Goal: Task Accomplishment & Management: Use online tool/utility

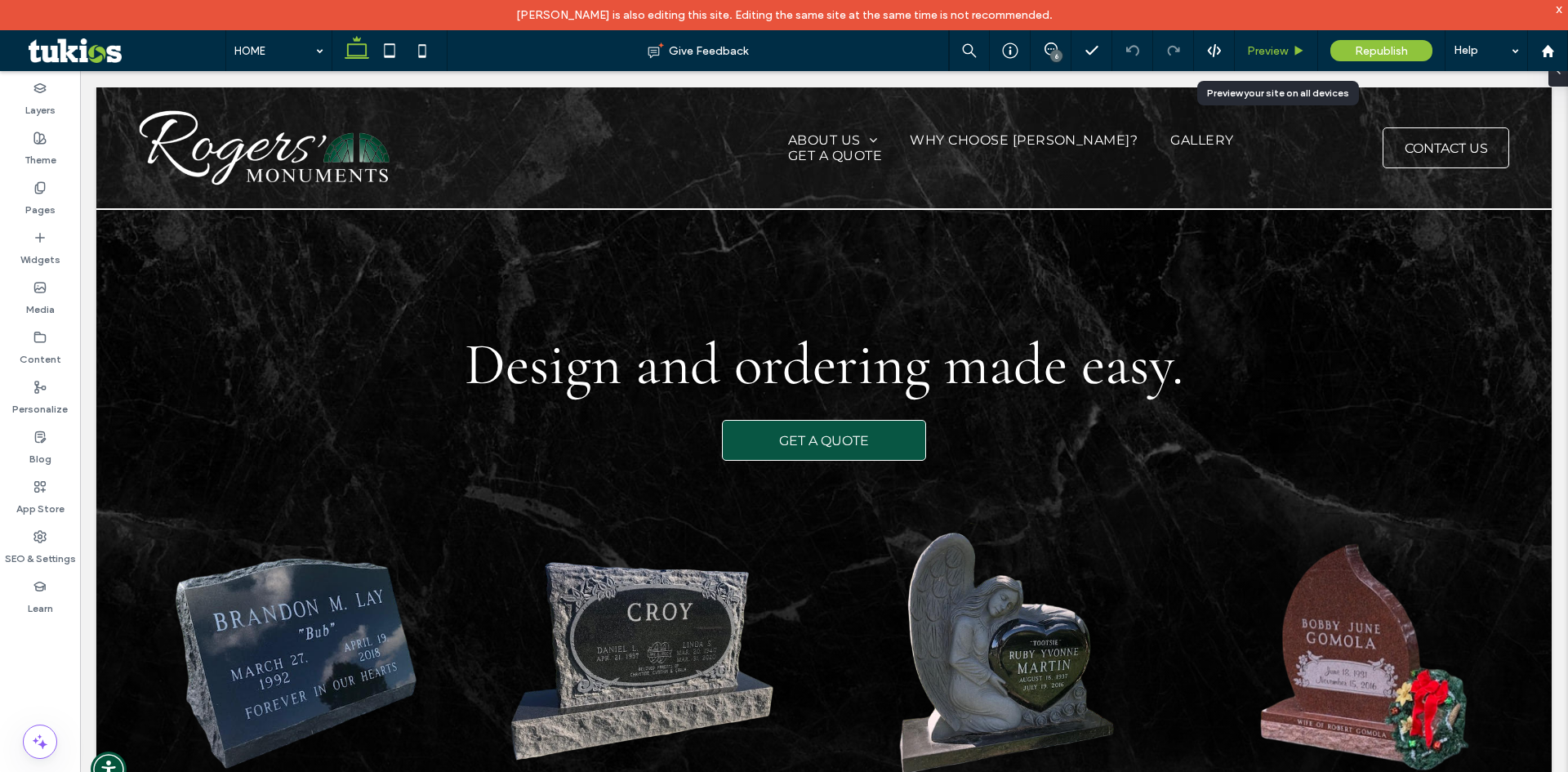
click at [1286, 55] on span "Preview" at bounding box center [1268, 51] width 41 height 14
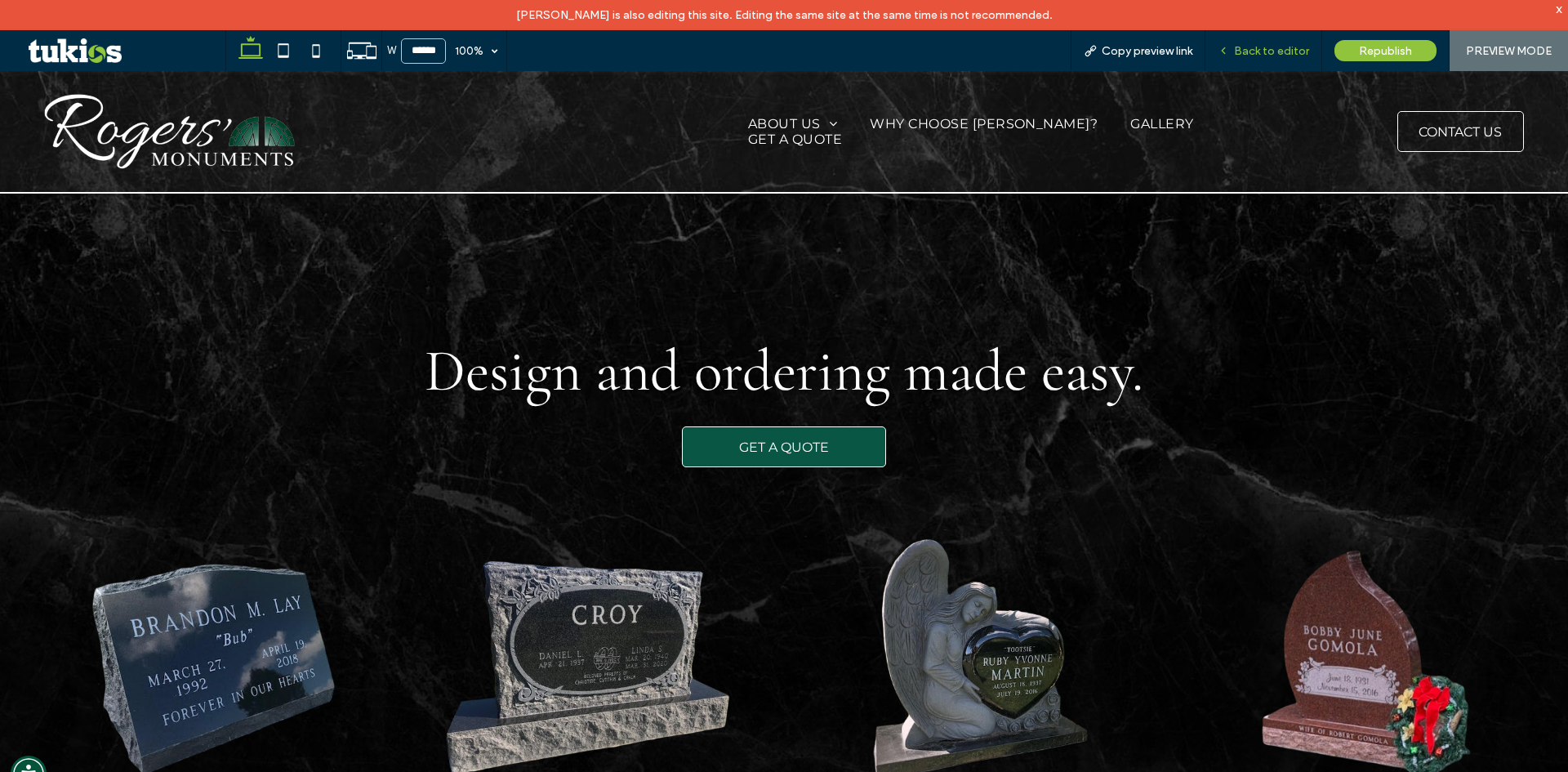
click at [1298, 43] on div "Back to editor" at bounding box center [1263, 51] width 117 height 41
click at [1279, 54] on span "Back to editor" at bounding box center [1271, 51] width 75 height 14
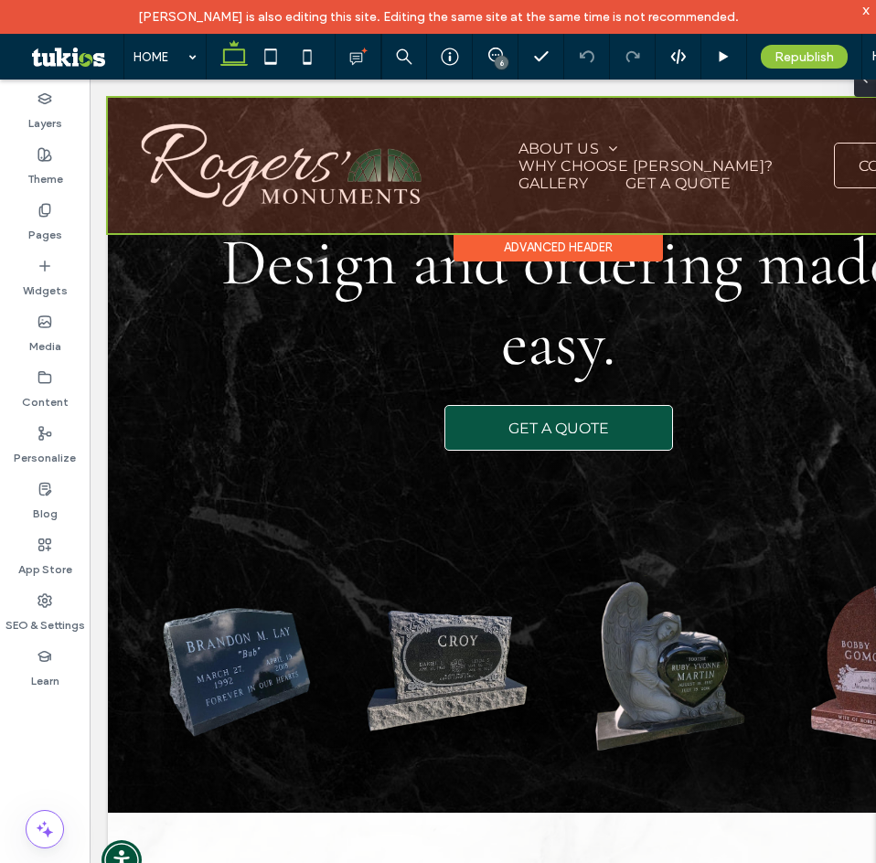
click at [695, 198] on div at bounding box center [558, 165] width 900 height 135
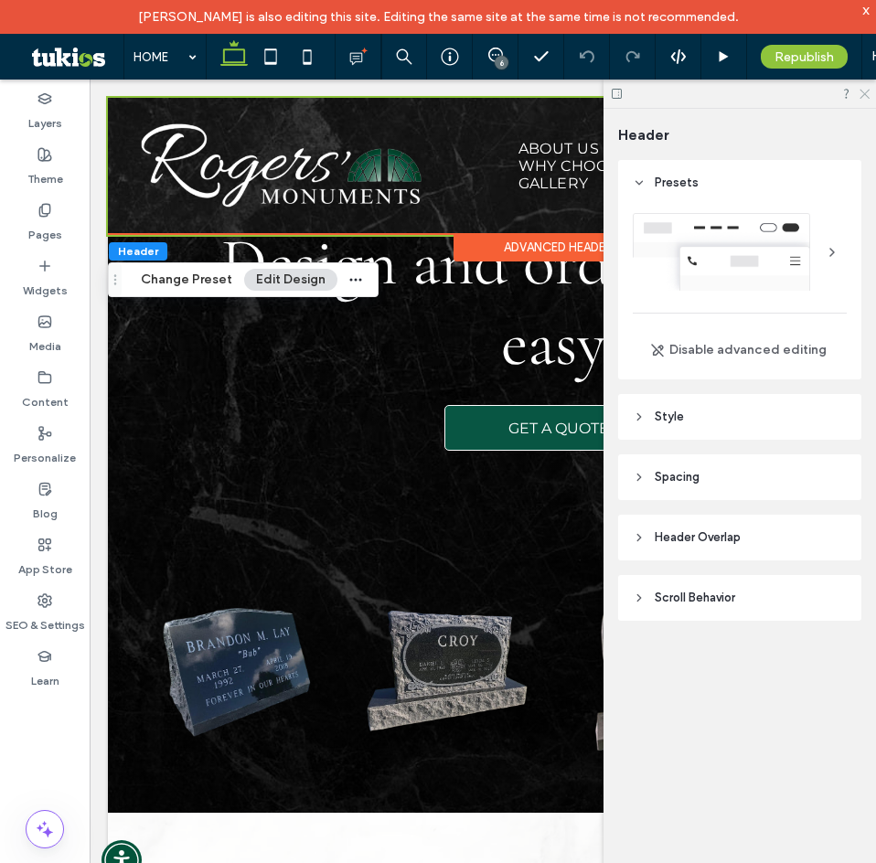
drag, startPoint x: 862, startPoint y: 93, endPoint x: 758, endPoint y: 16, distance: 129.4
click at [862, 93] on icon at bounding box center [863, 93] width 12 height 12
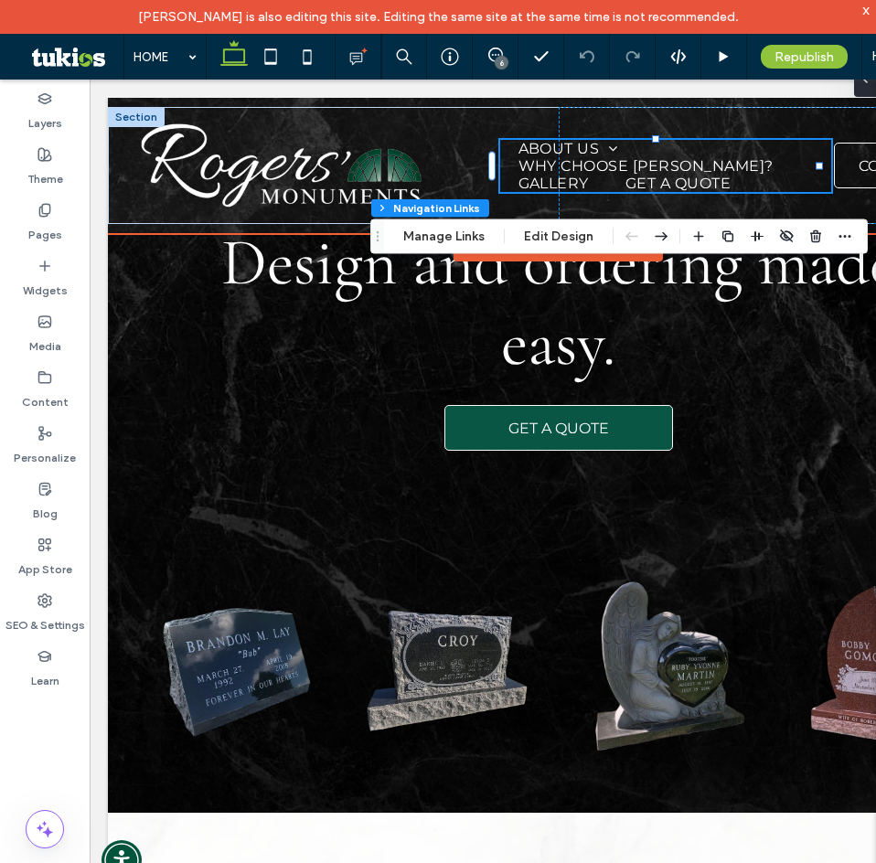
scroll to position [270, 0]
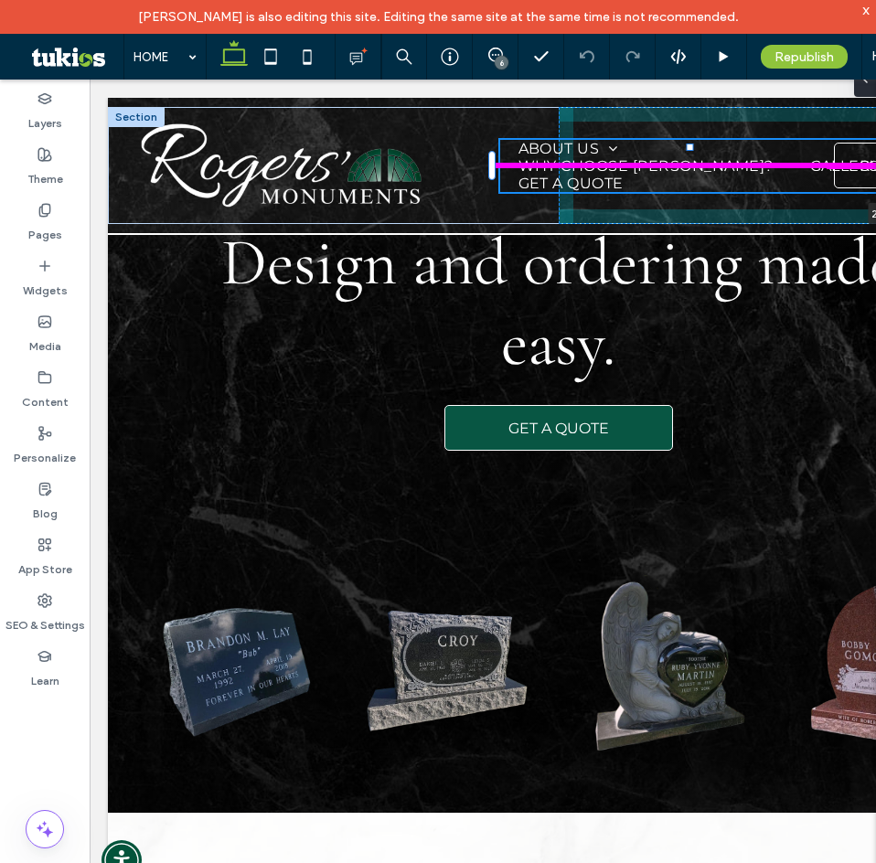
drag, startPoint x: 817, startPoint y: 165, endPoint x: 1319, endPoint y: 161, distance: 501.8
type input "***"
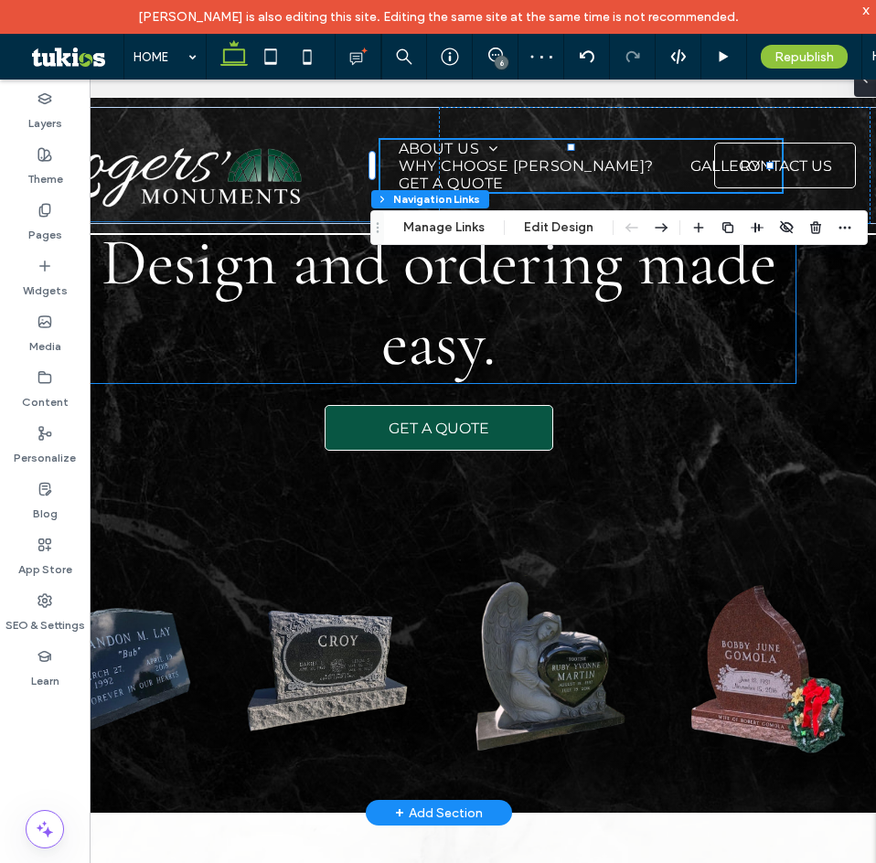
scroll to position [0, 151]
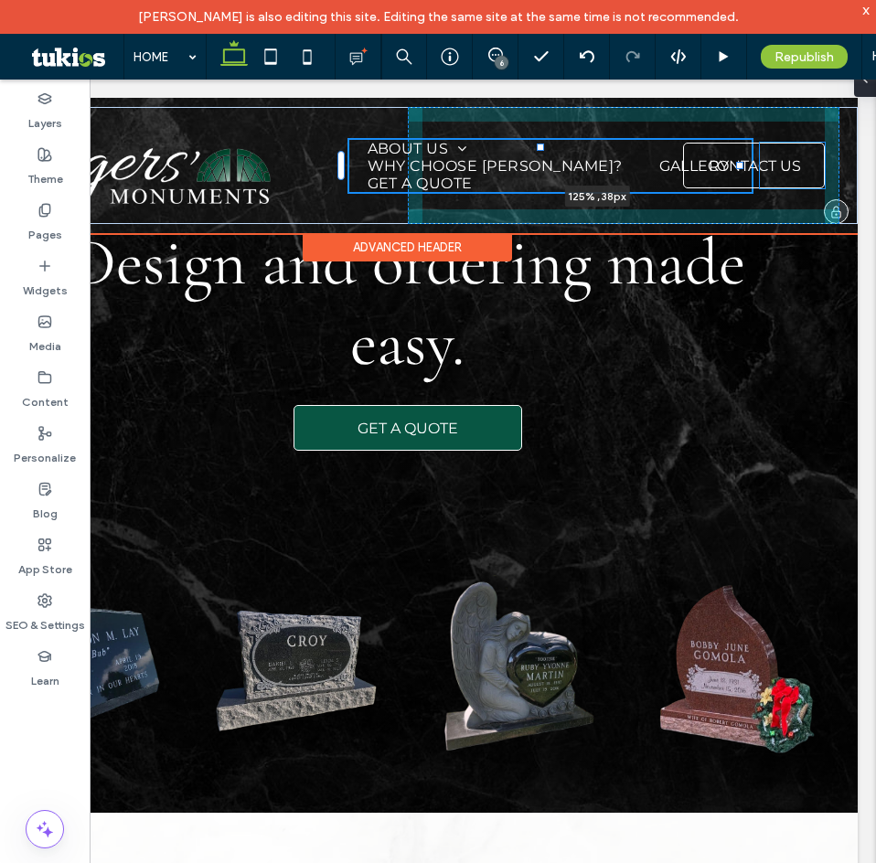
drag, startPoint x: 736, startPoint y: 164, endPoint x: 838, endPoint y: 163, distance: 102.4
click at [838, 163] on div "HOME ABOUT US About Testimonials Contact WHY CHOOSE [PERSON_NAME]? GALLERY GET …" at bounding box center [407, 165] width 900 height 117
type input "***"
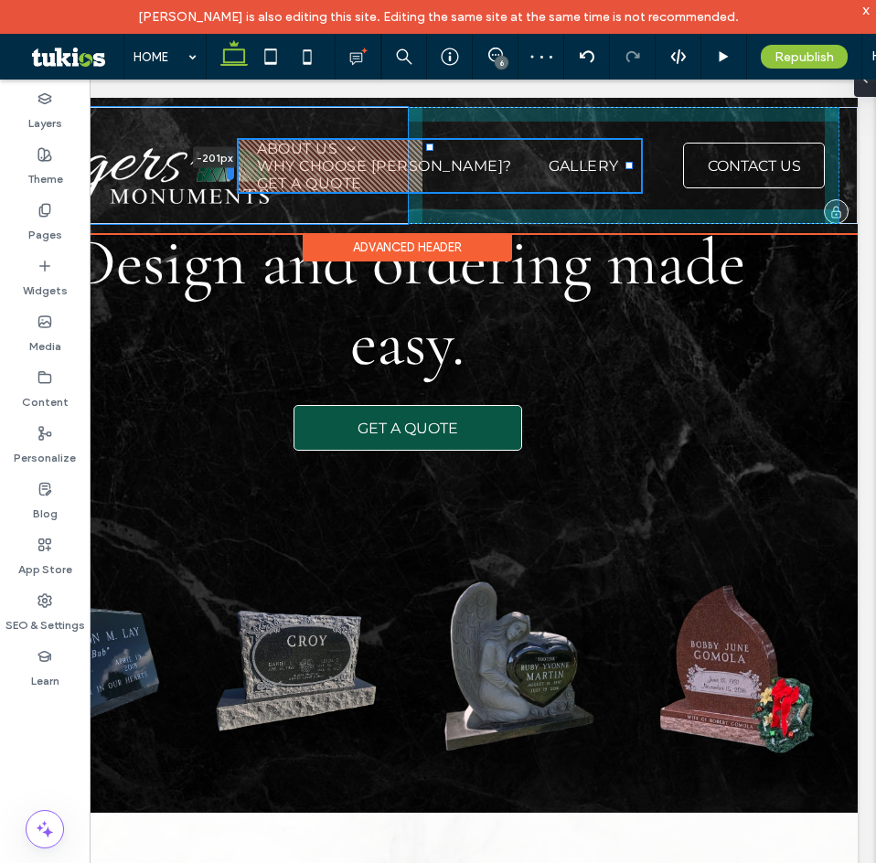
drag, startPoint x: 339, startPoint y: 162, endPoint x: 226, endPoint y: 157, distance: 113.4
click at [227, 157] on div at bounding box center [230, 165] width 7 height 29
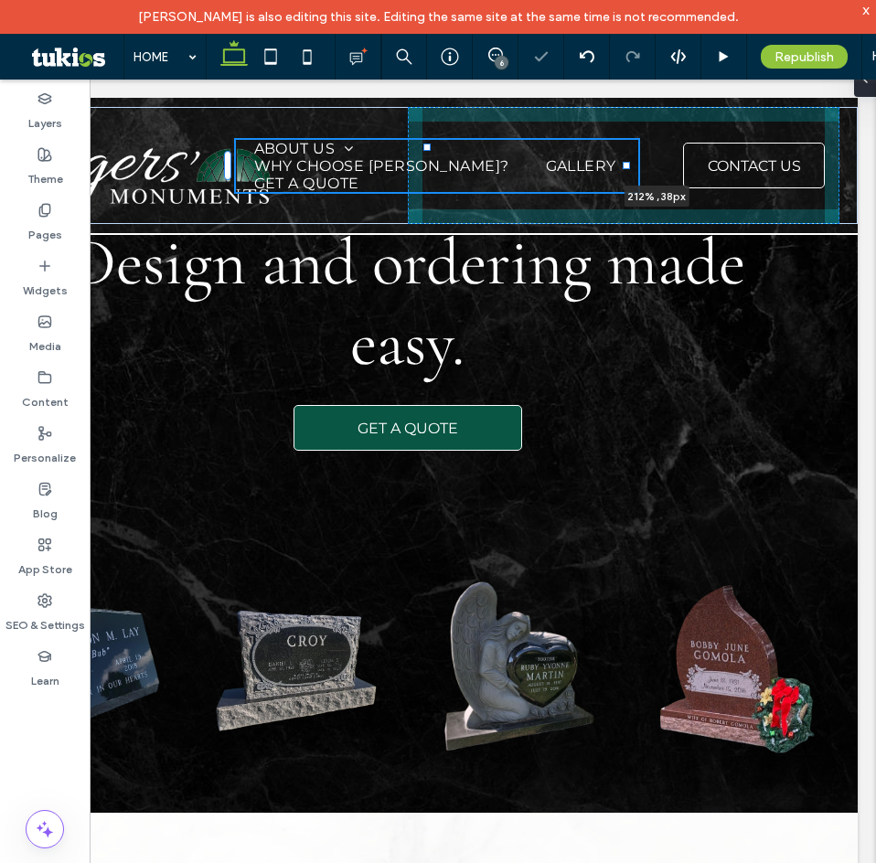
drag, startPoint x: 627, startPoint y: 167, endPoint x: 1097, endPoint y: 178, distance: 469.9
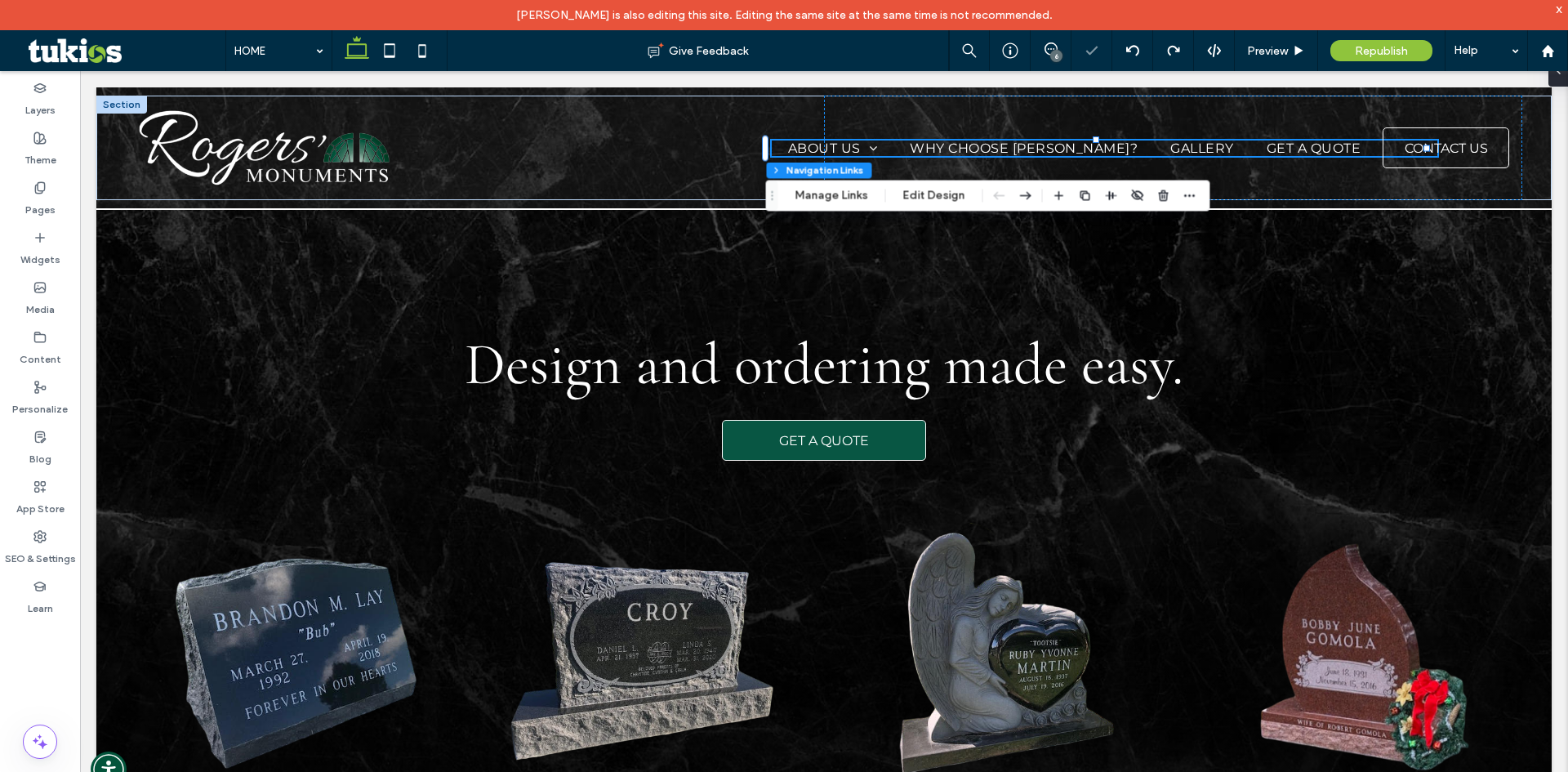
scroll to position [0, 0]
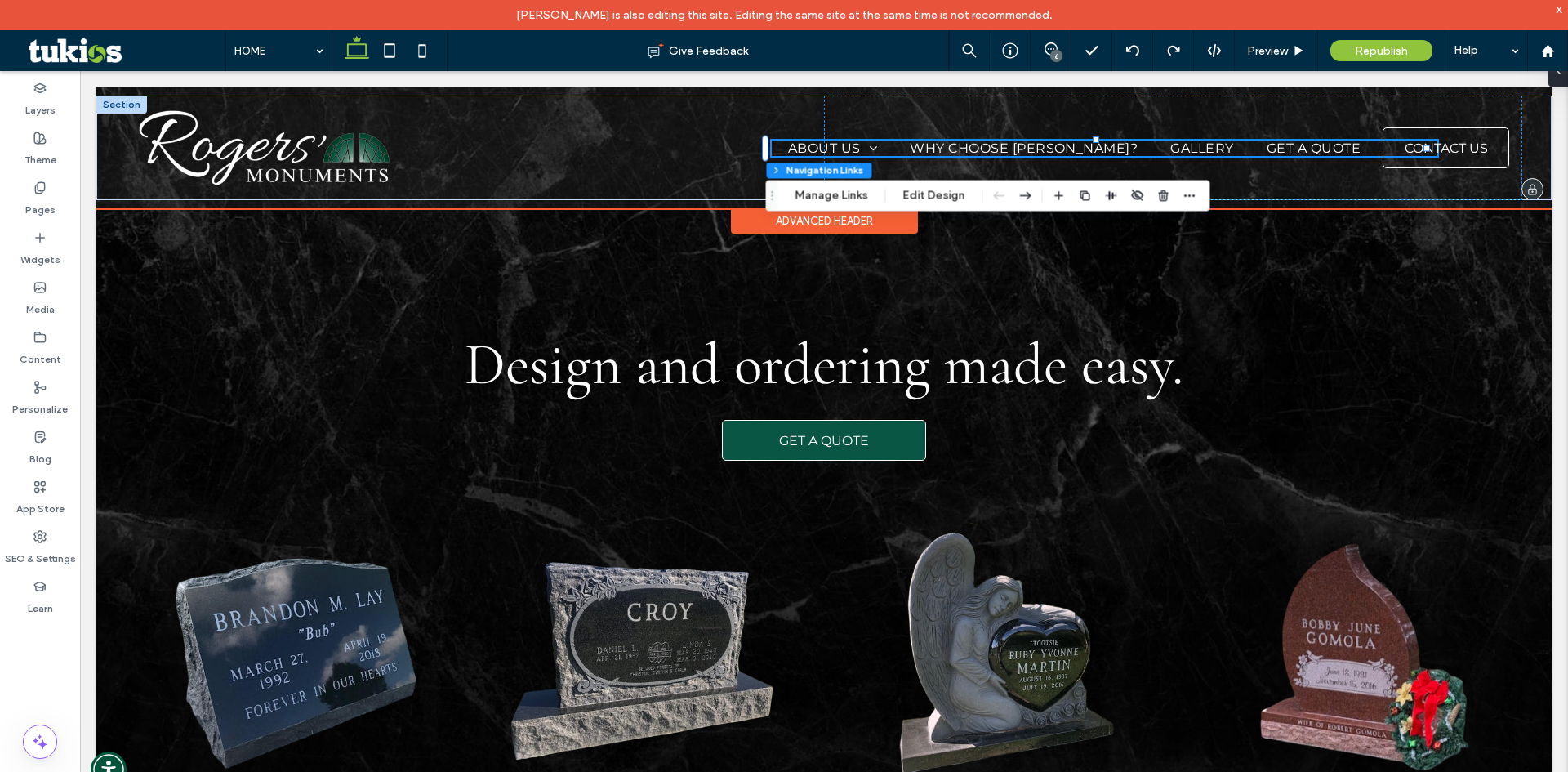
click at [1170, 144] on span "GALLERY" at bounding box center [1202, 147] width 63 height 15
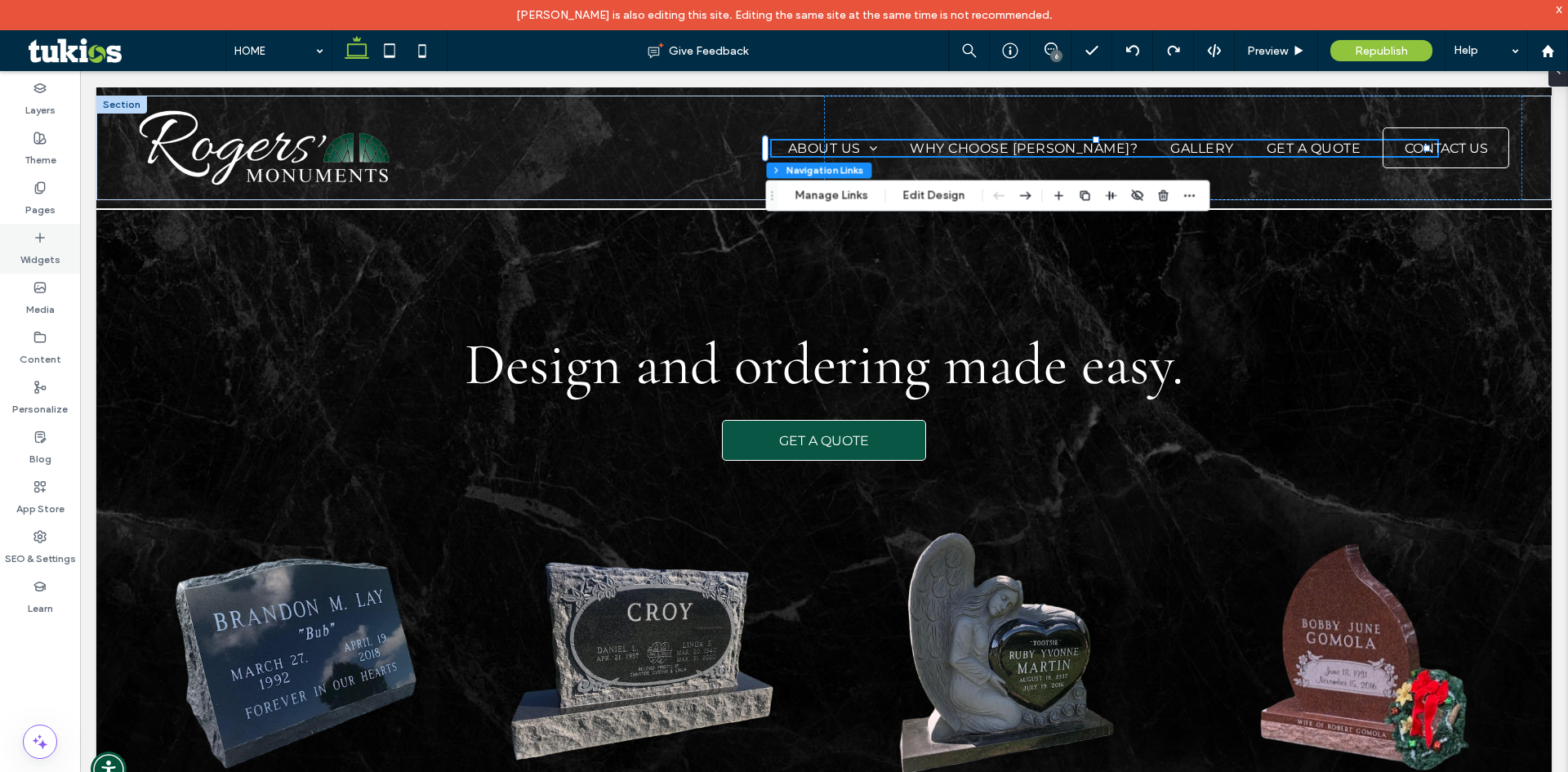
click at [39, 259] on label "Widgets" at bounding box center [40, 256] width 40 height 23
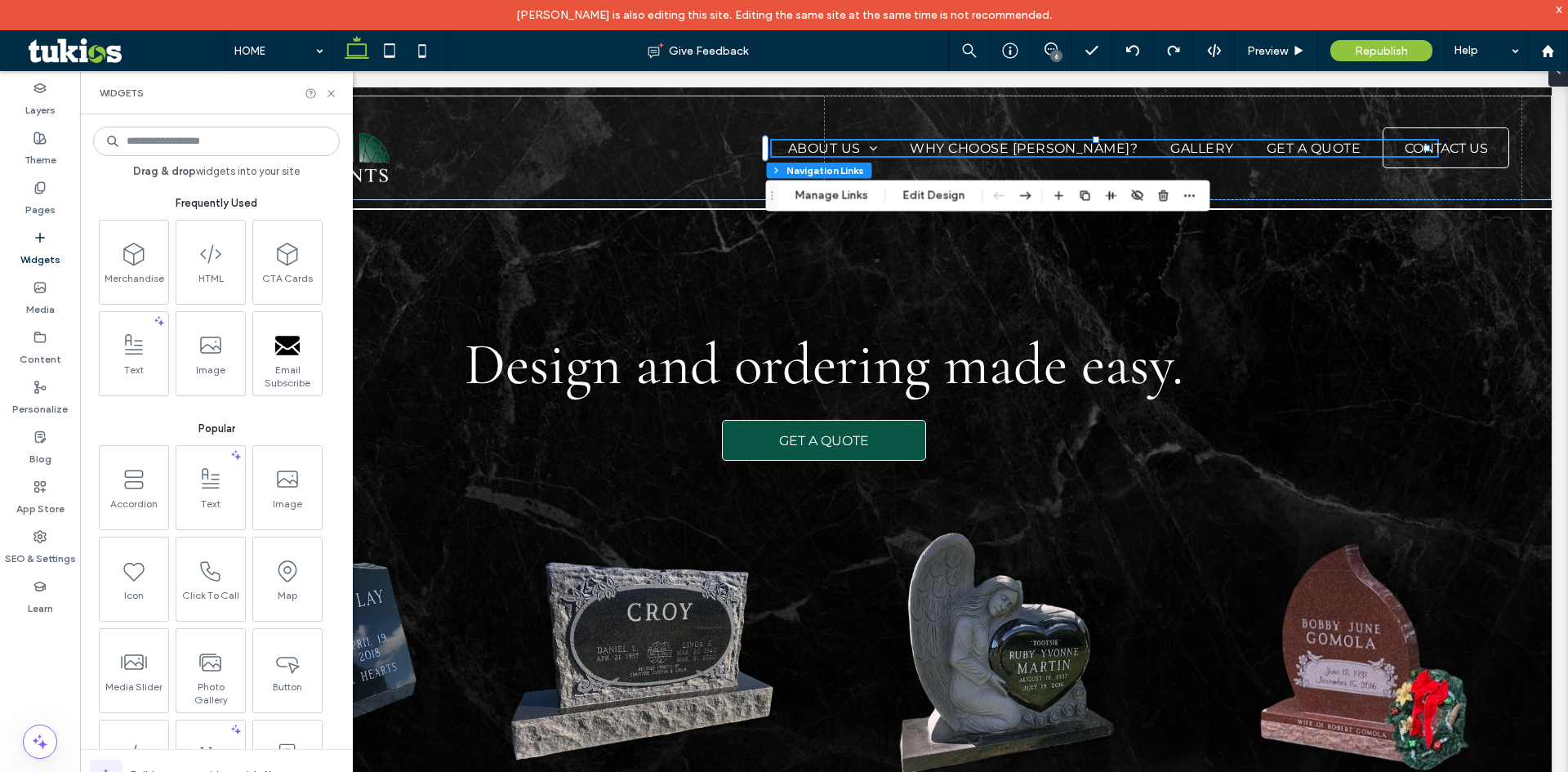
click at [170, 144] on input at bounding box center [216, 141] width 247 height 29
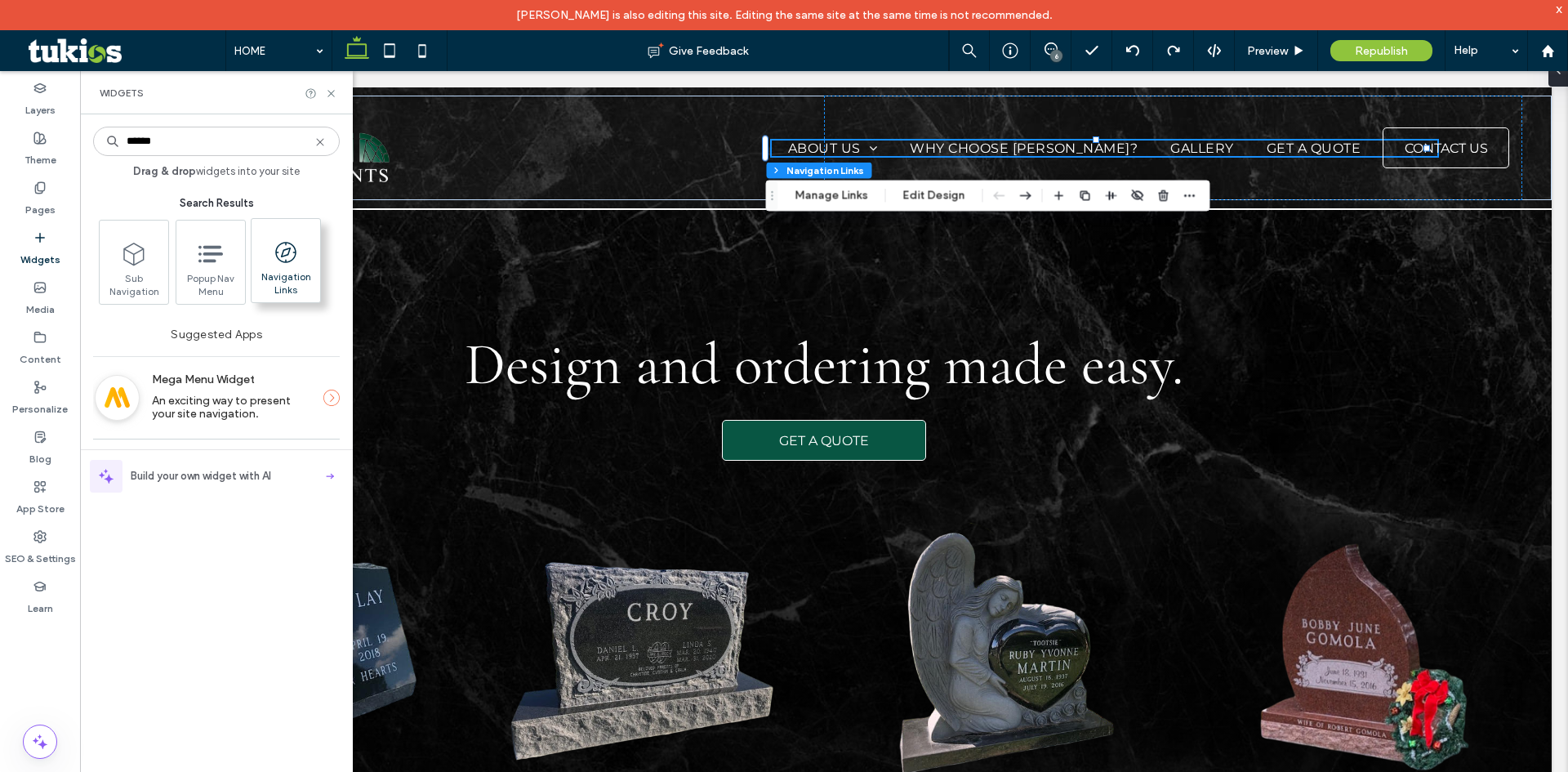
type input "******"
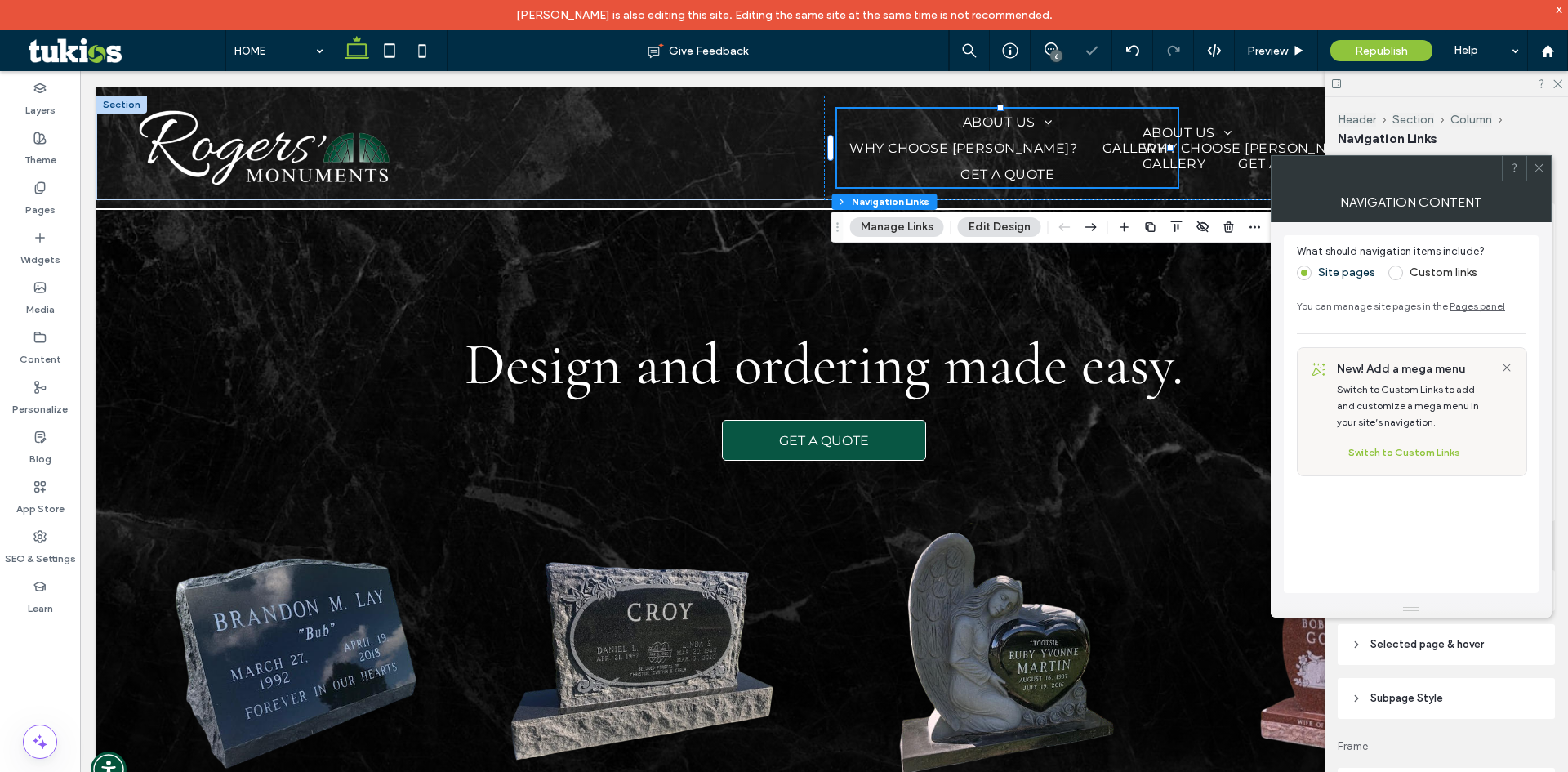
drag, startPoint x: 1532, startPoint y: 169, endPoint x: 1523, endPoint y: 169, distance: 9.0
click at [1532, 169] on div at bounding box center [1538, 168] width 24 height 24
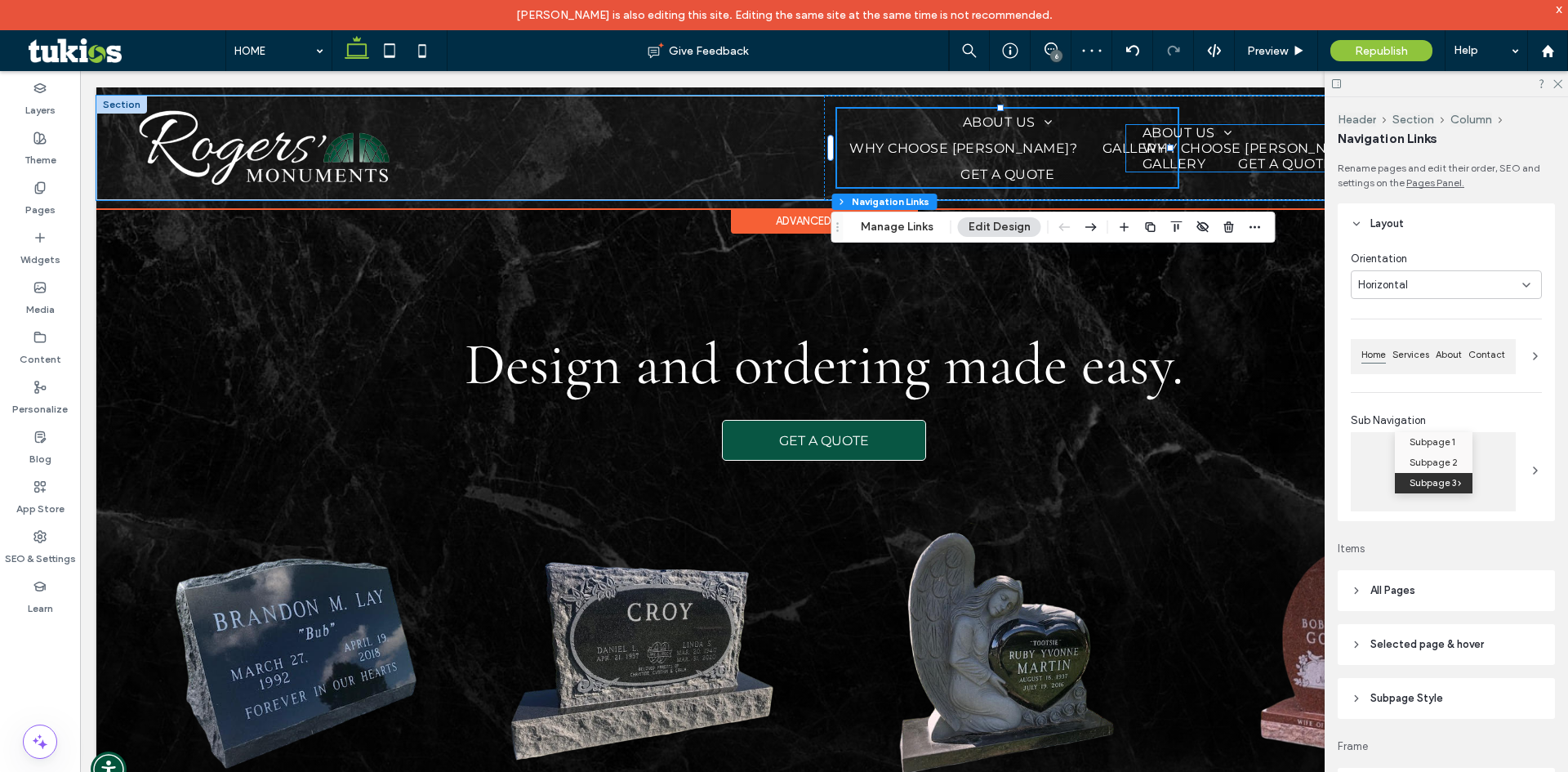
click at [1248, 140] on link "WHY CHOOSE [PERSON_NAME]?" at bounding box center [1256, 147] width 261 height 15
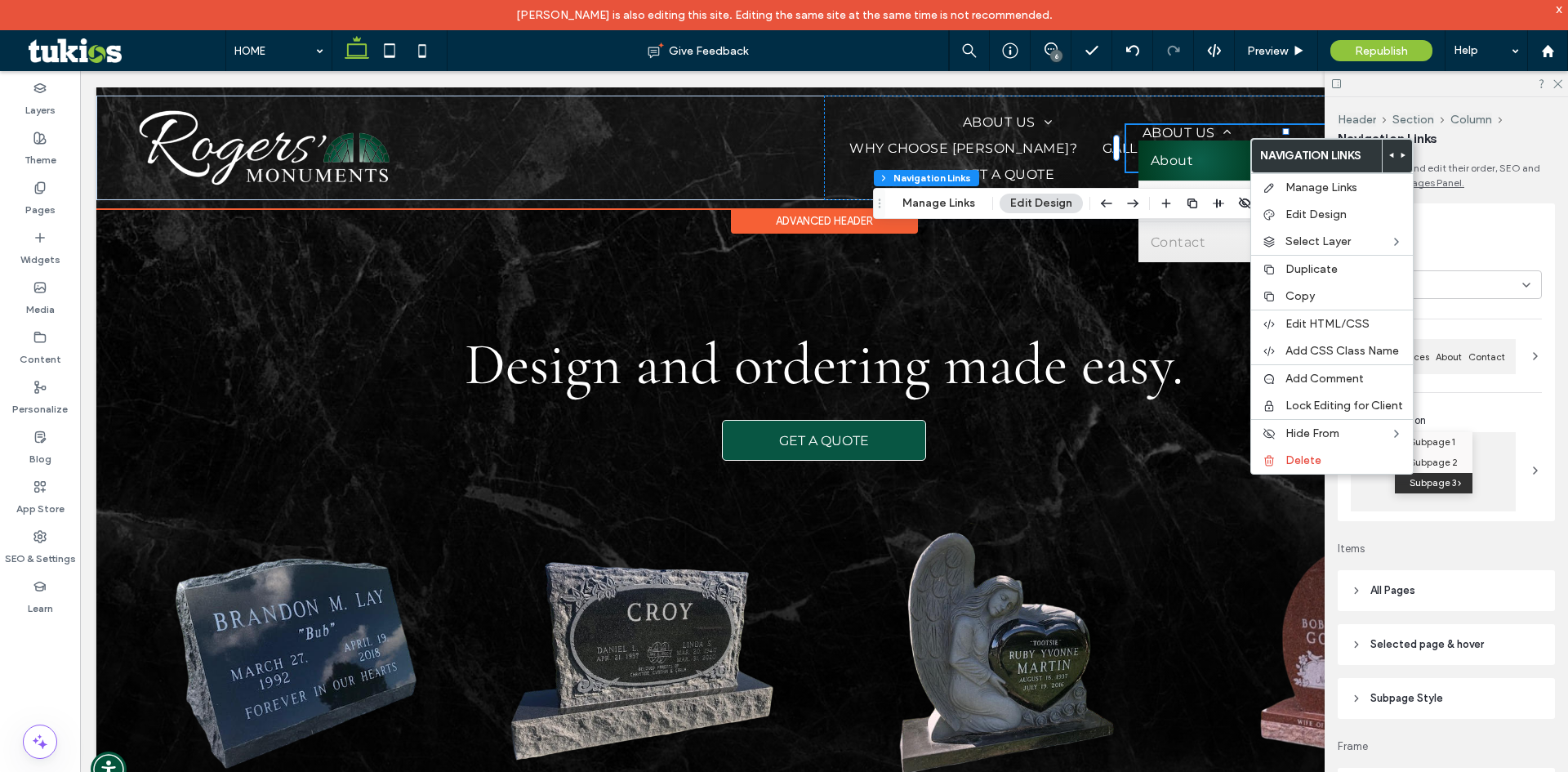
click at [1140, 147] on link "About" at bounding box center [1200, 160] width 123 height 40
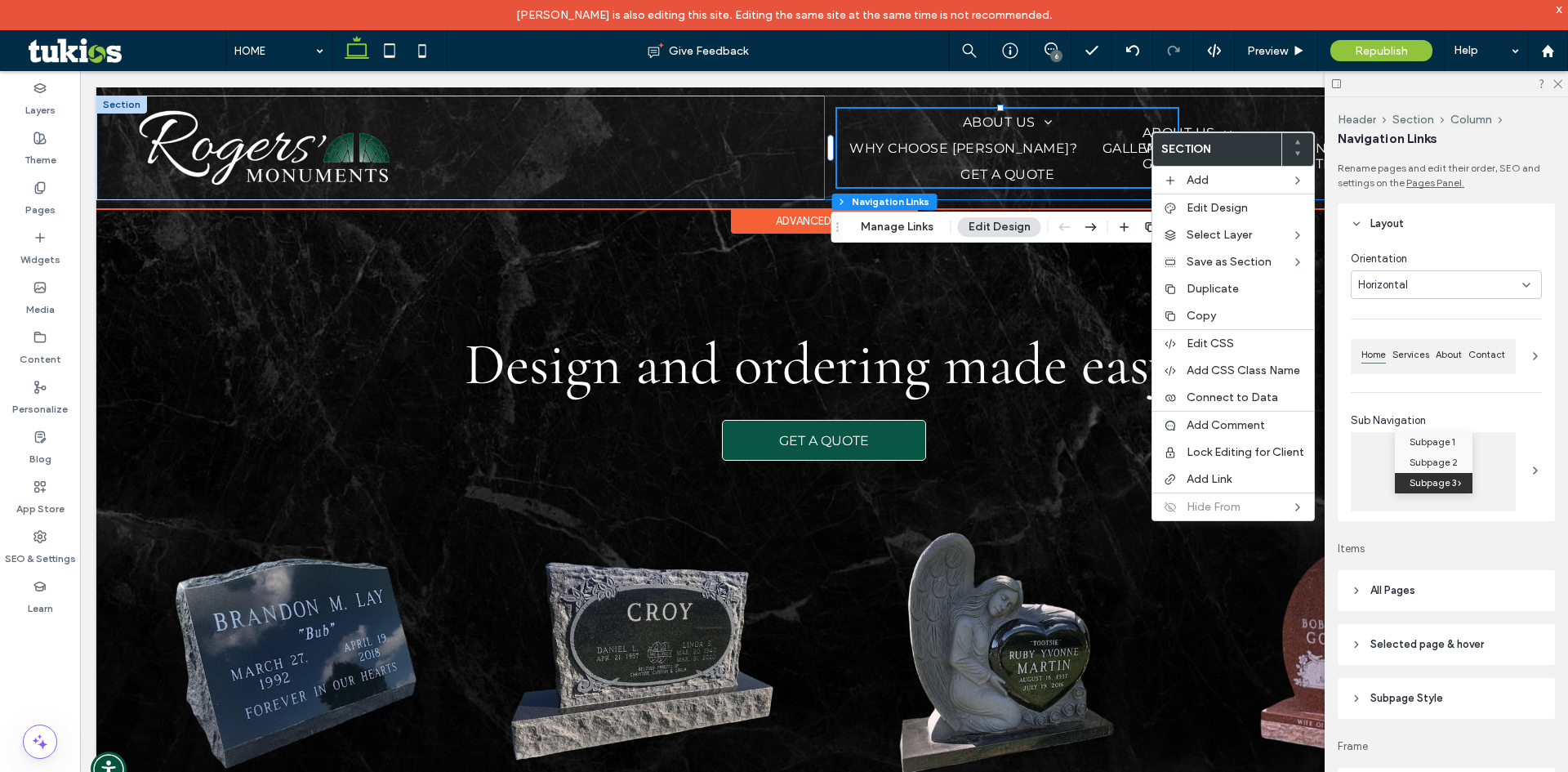
click at [1210, 110] on div "HOME ABOUT US About Testimonials Contact WHY CHOOSE [PERSON_NAME]? GALLERY GET …" at bounding box center [1172, 147] width 698 height 105
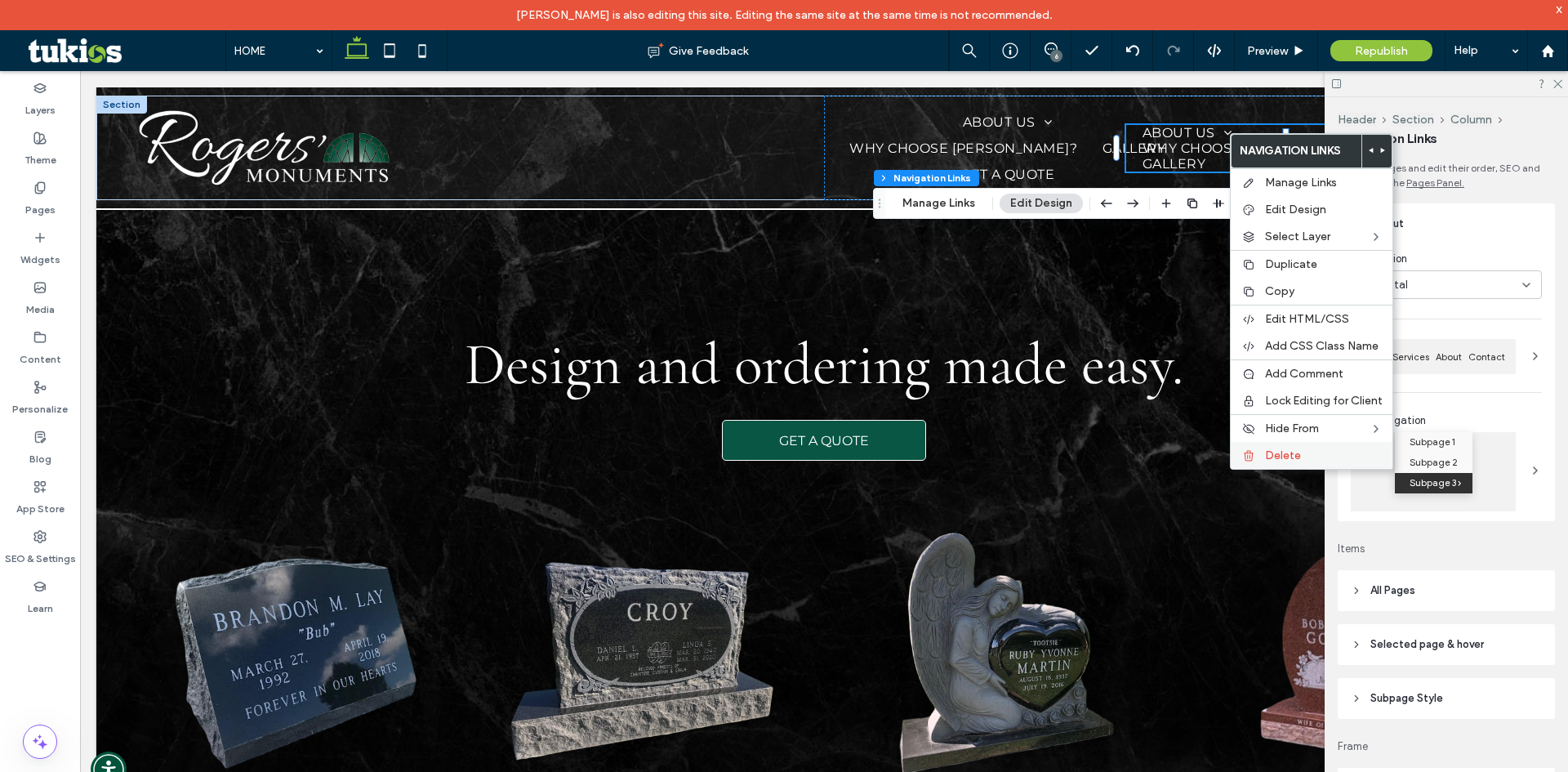
click at [1294, 449] on span "Delete" at bounding box center [1283, 456] width 36 height 14
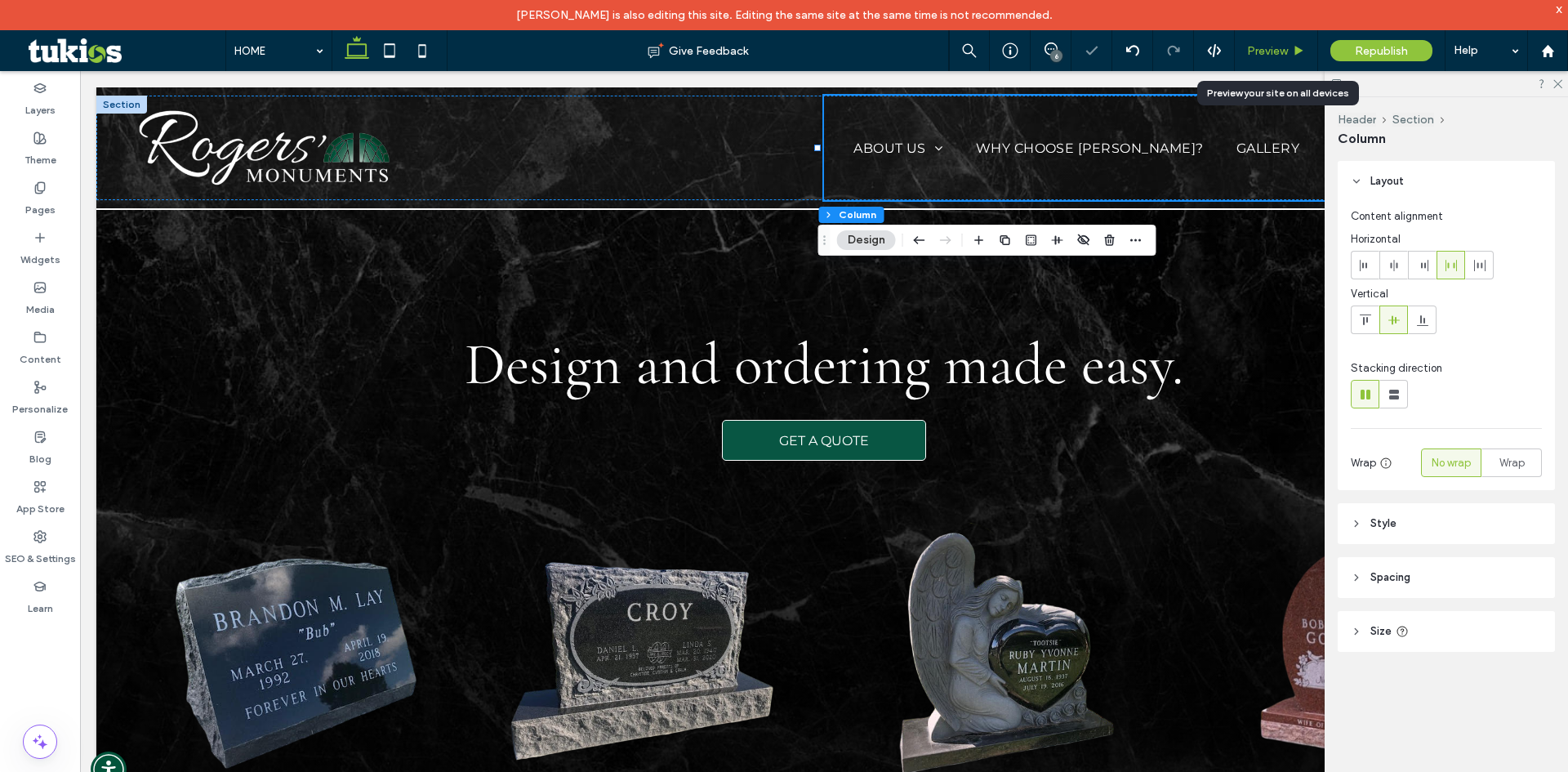
click at [1290, 54] on div "Preview" at bounding box center [1276, 51] width 82 height 14
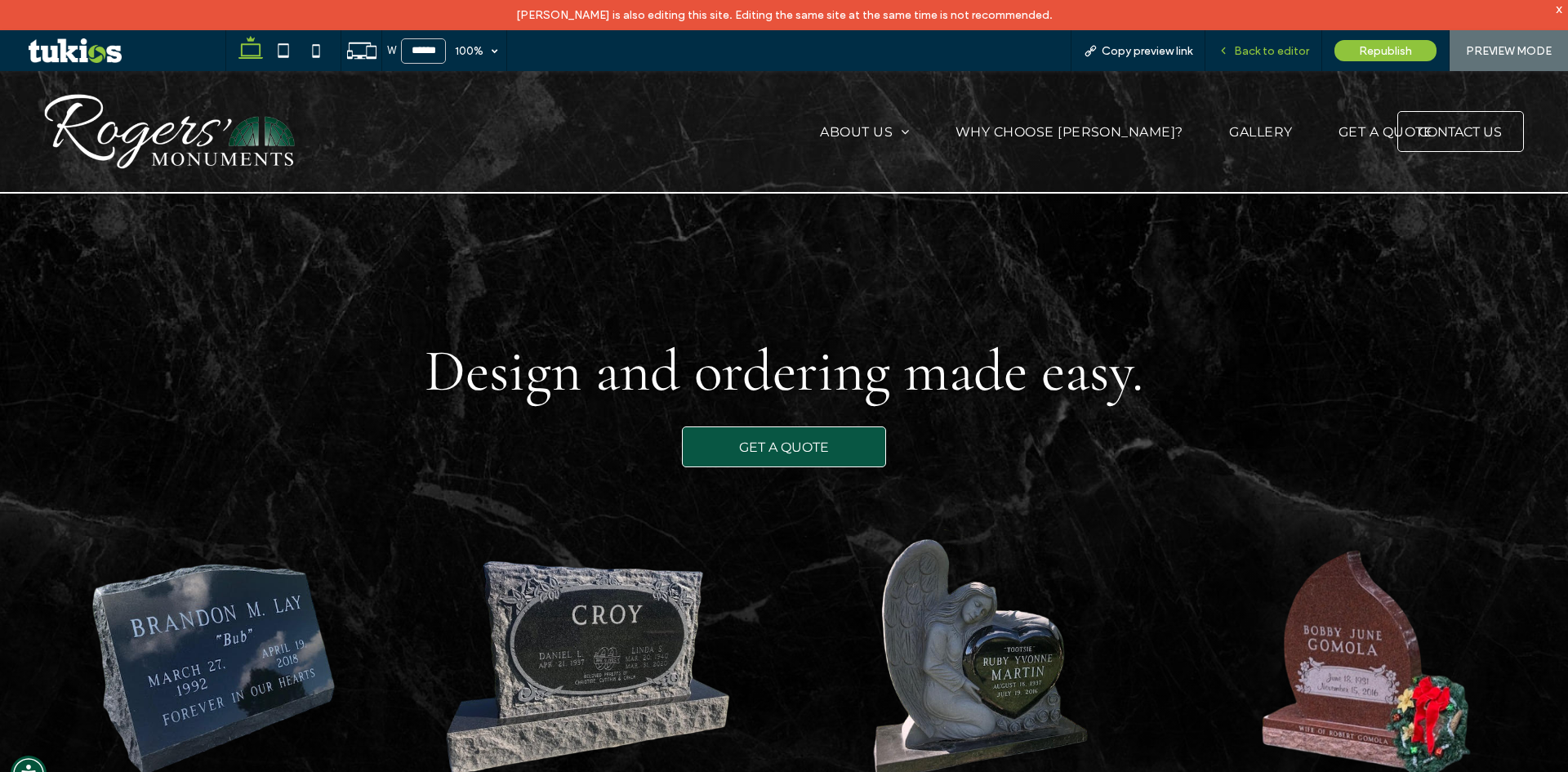
click at [1289, 46] on span "Back to editor" at bounding box center [1271, 51] width 75 height 14
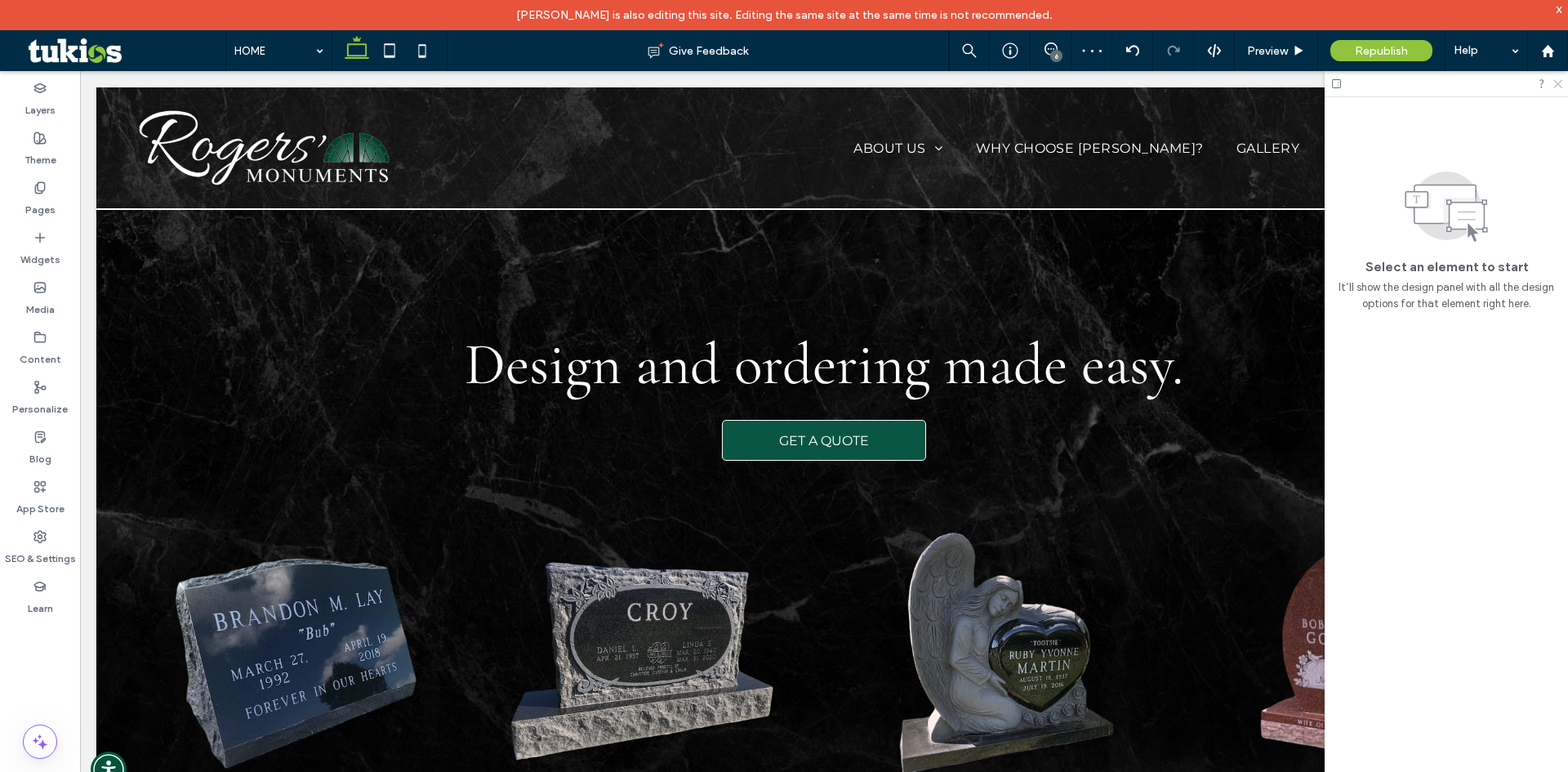
click at [1561, 82] on icon at bounding box center [1557, 83] width 11 height 11
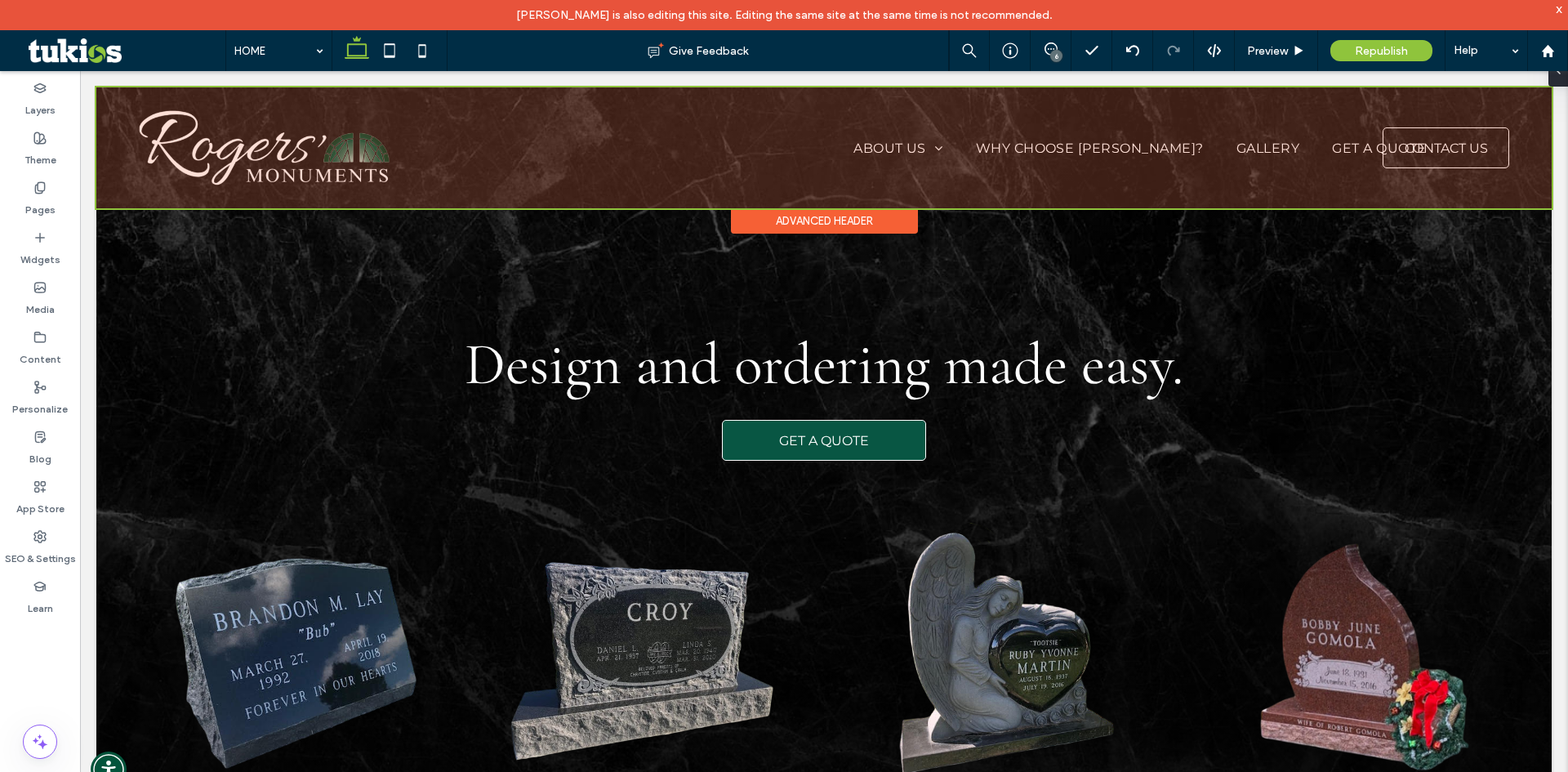
click at [889, 157] on div at bounding box center [824, 147] width 1455 height 121
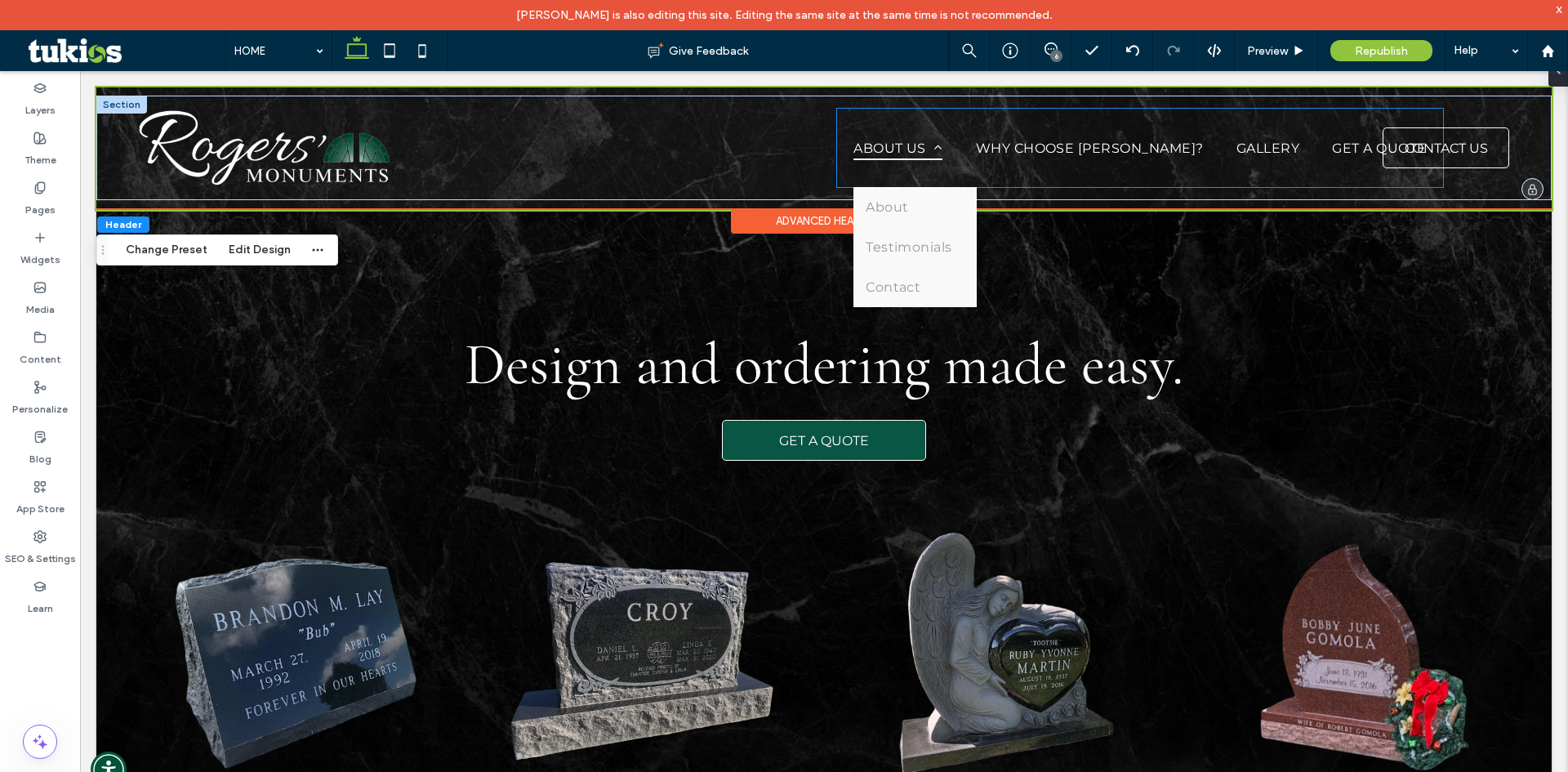
click at [847, 134] on link "ABOUT US" at bounding box center [897, 148] width 113 height 79
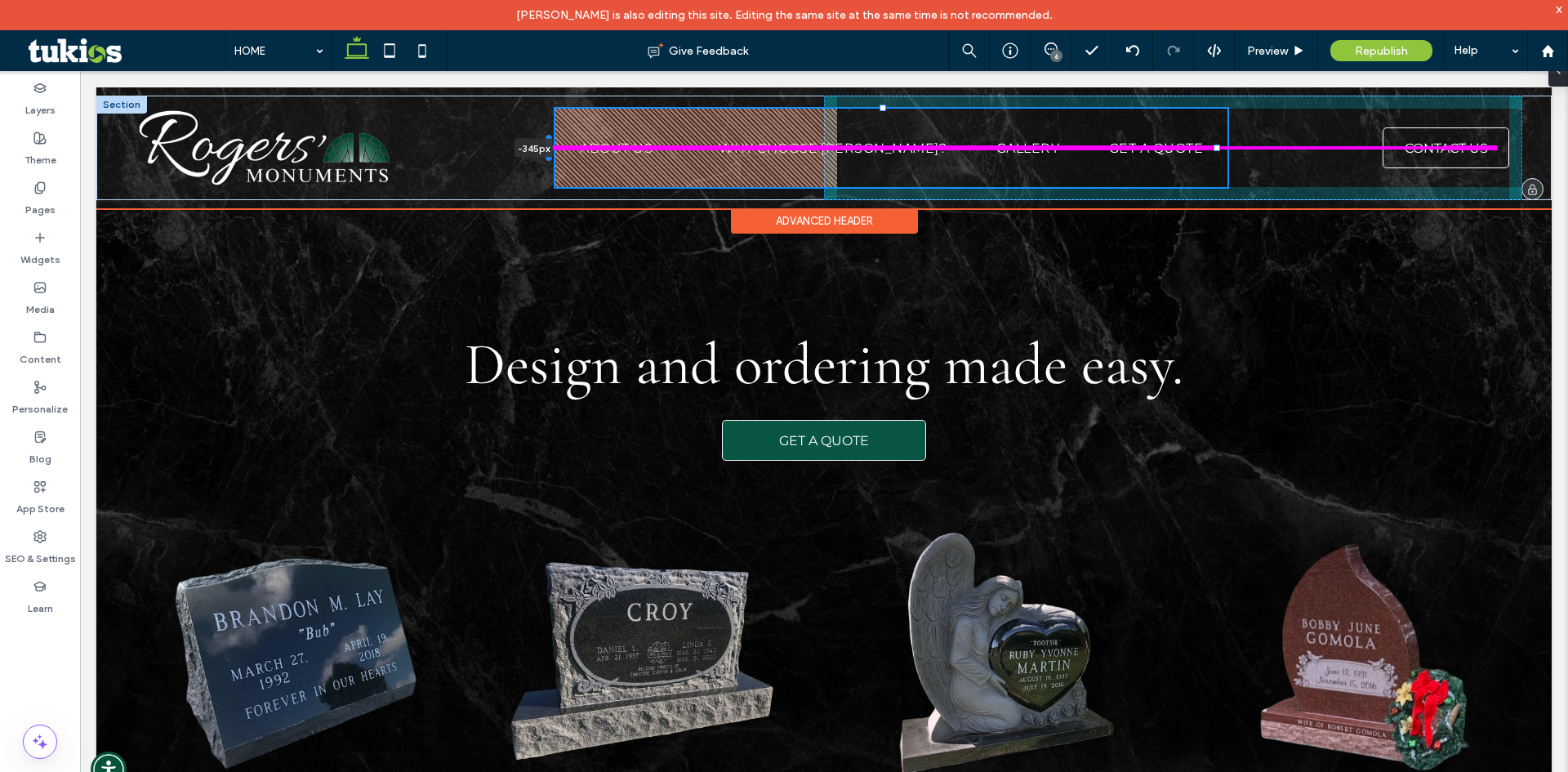
drag, startPoint x: 830, startPoint y: 145, endPoint x: 548, endPoint y: 147, distance: 282.0
click at [548, 147] on div at bounding box center [549, 147] width 6 height 26
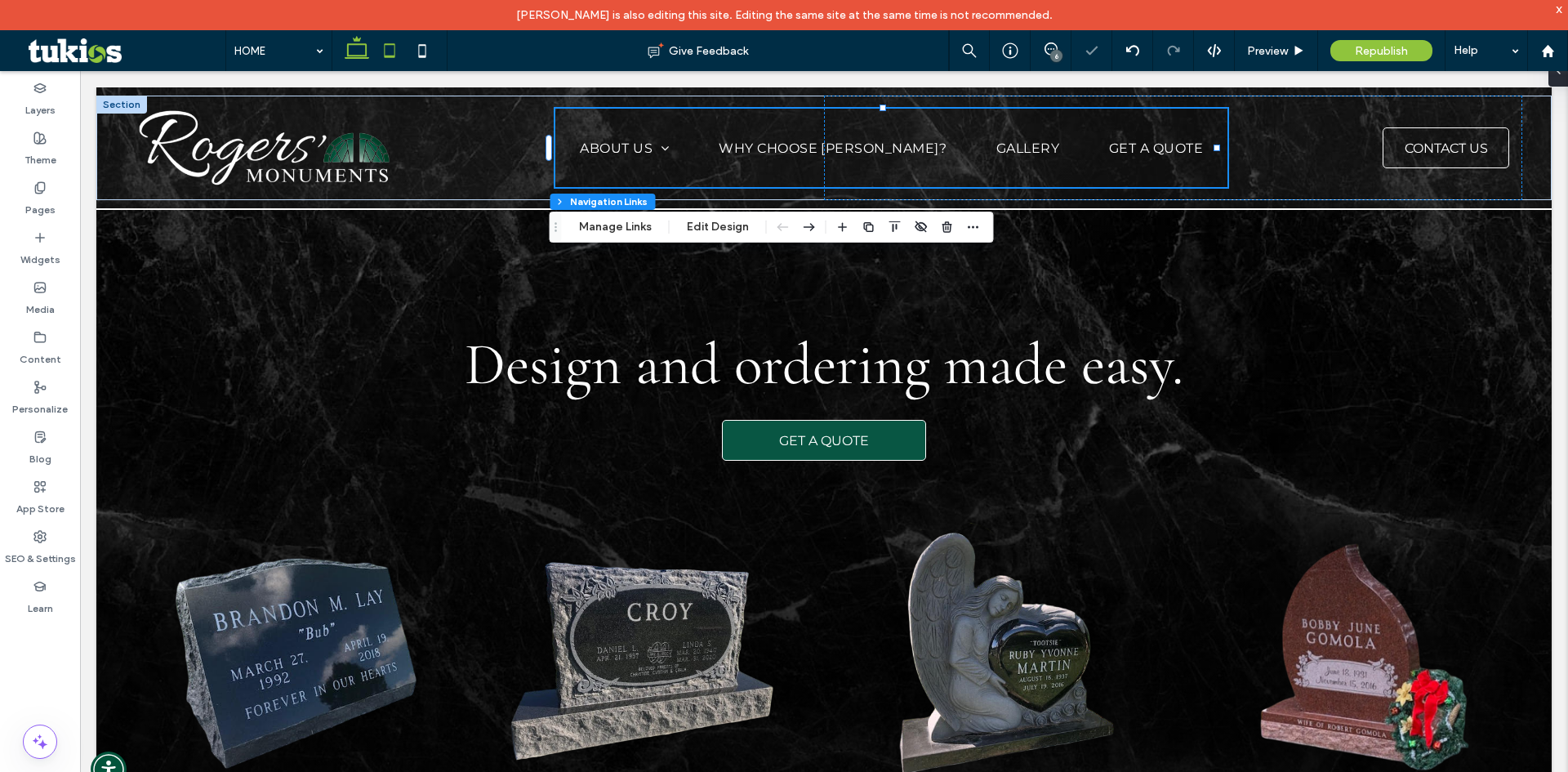
click at [386, 54] on icon at bounding box center [390, 50] width 33 height 33
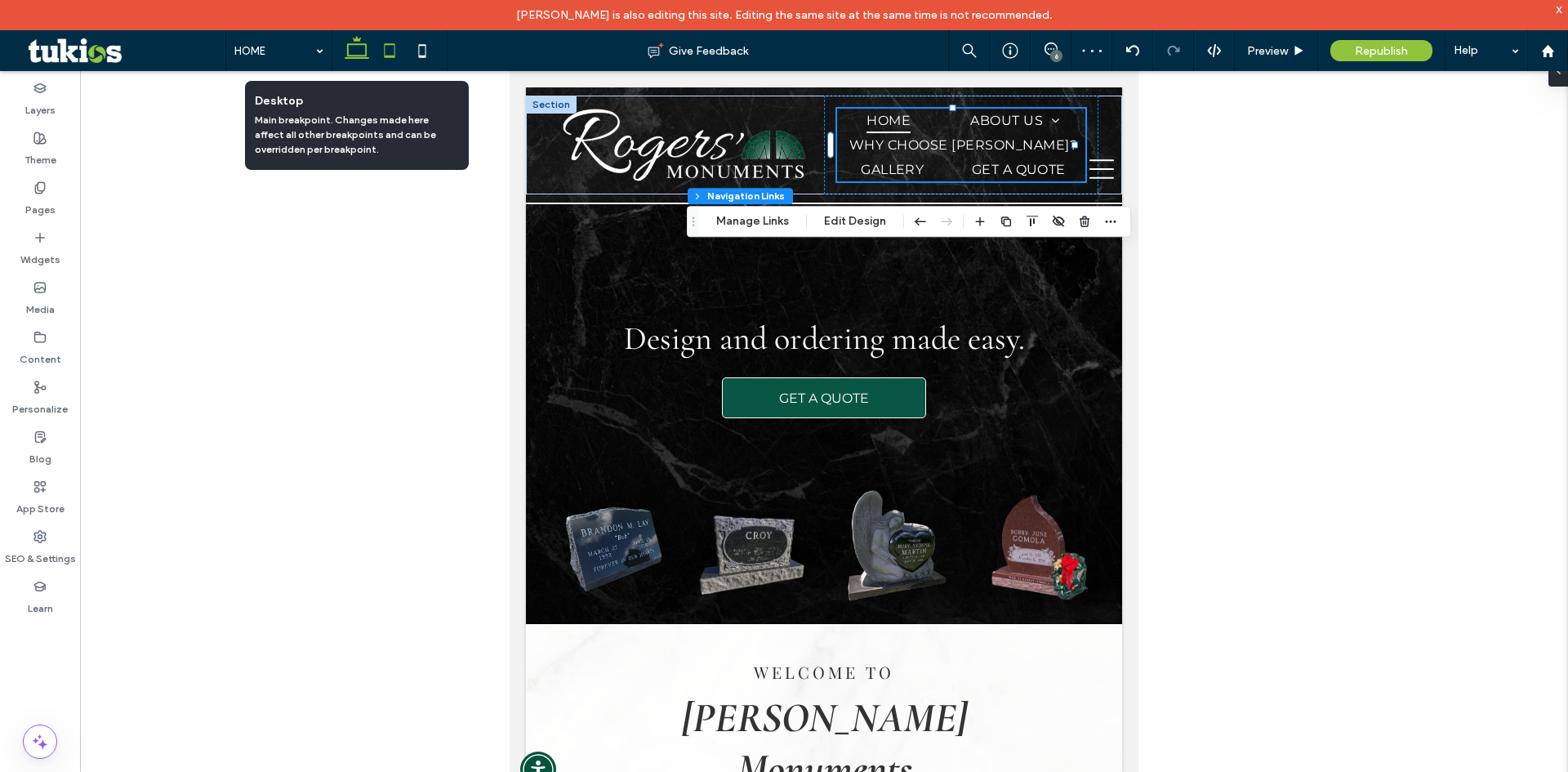
click at [348, 60] on icon at bounding box center [356, 50] width 33 height 33
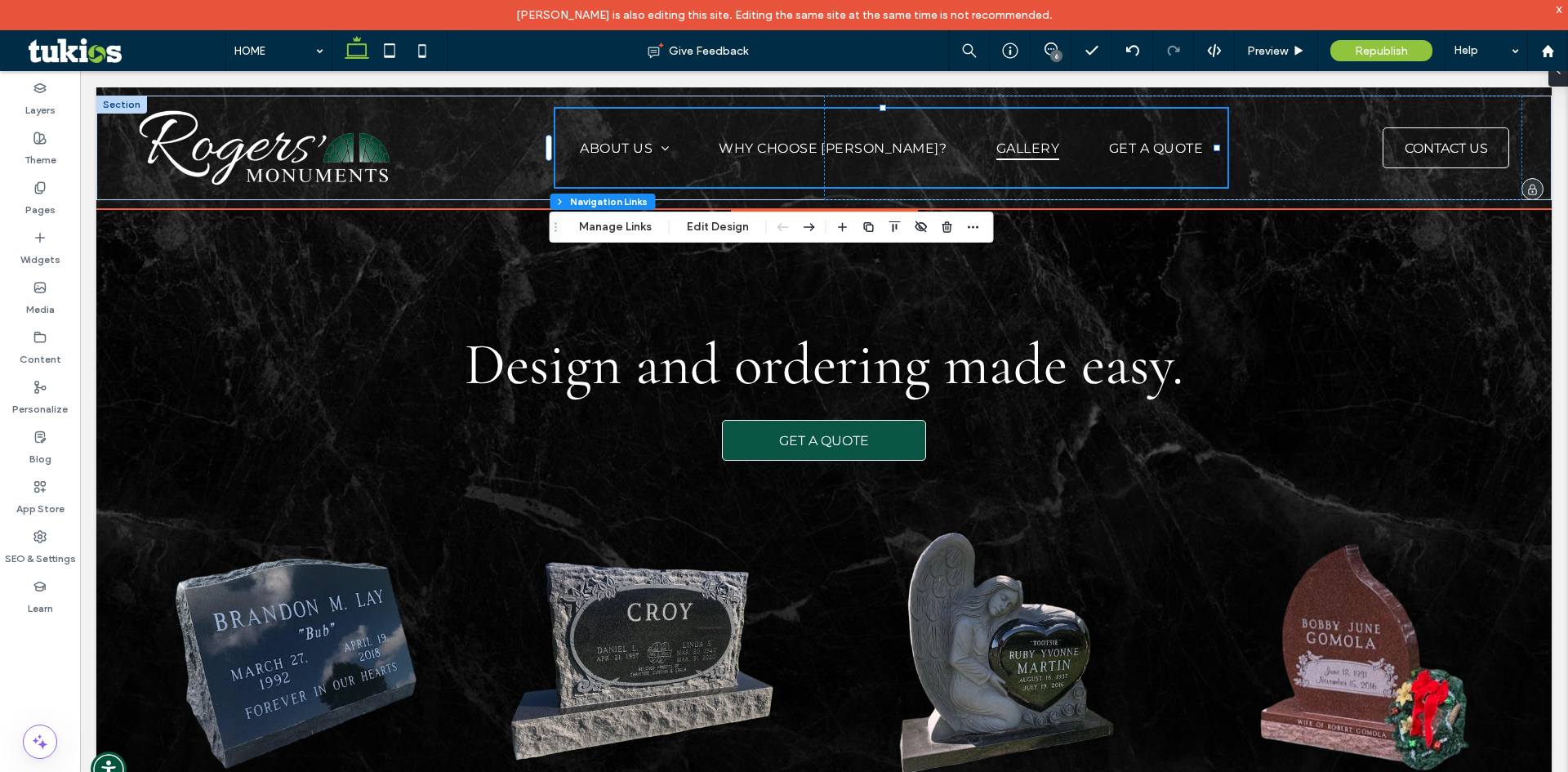
click at [1022, 130] on link "GALLERY" at bounding box center [1027, 148] width 88 height 79
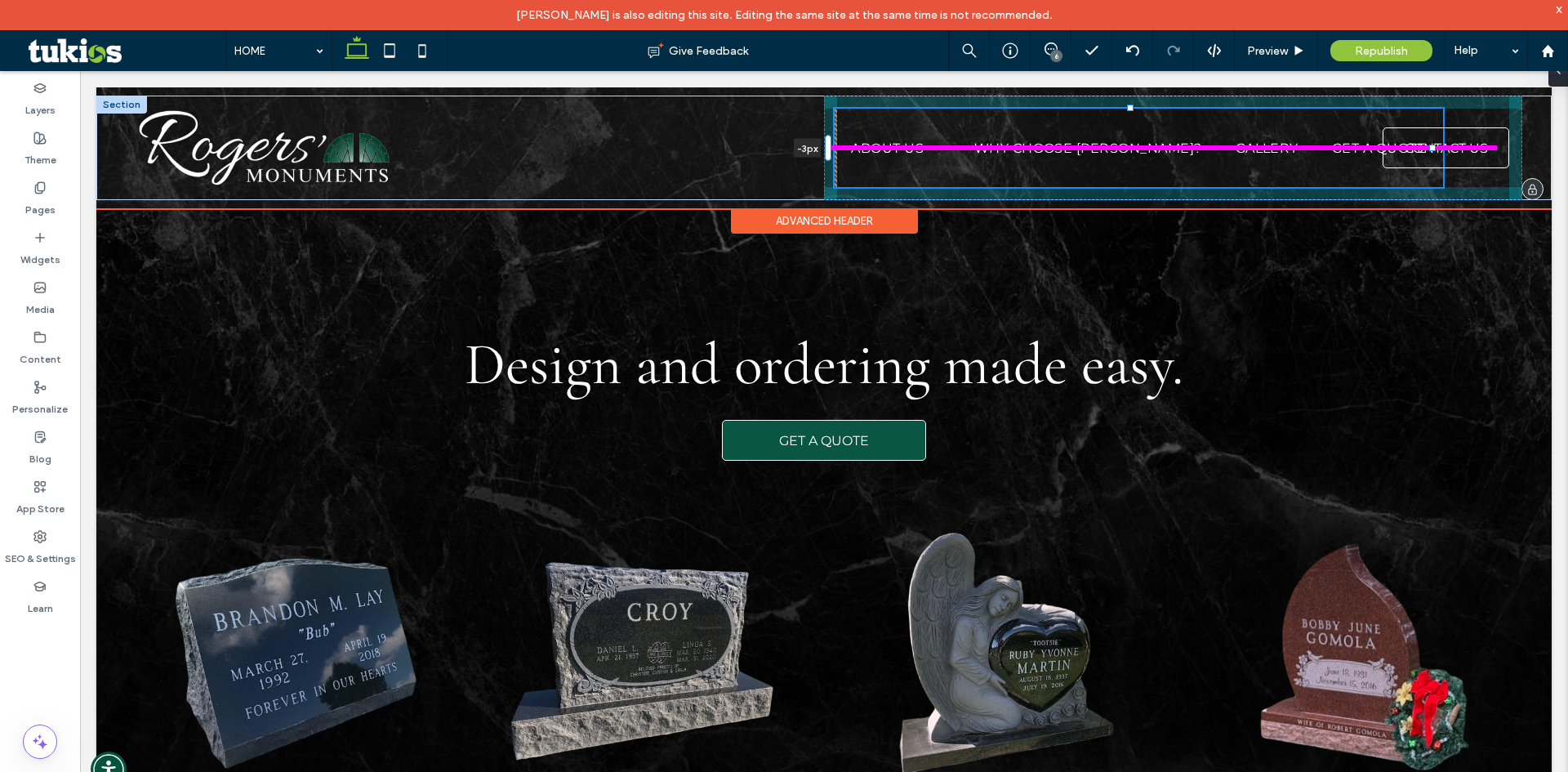
drag, startPoint x: 546, startPoint y: 143, endPoint x: 823, endPoint y: 133, distance: 277.2
click at [823, 133] on div "HOME ABOUT US About Testimonials Contact WHY CHOOSE [PERSON_NAME]? GALLERY GET …" at bounding box center [824, 147] width 1455 height 105
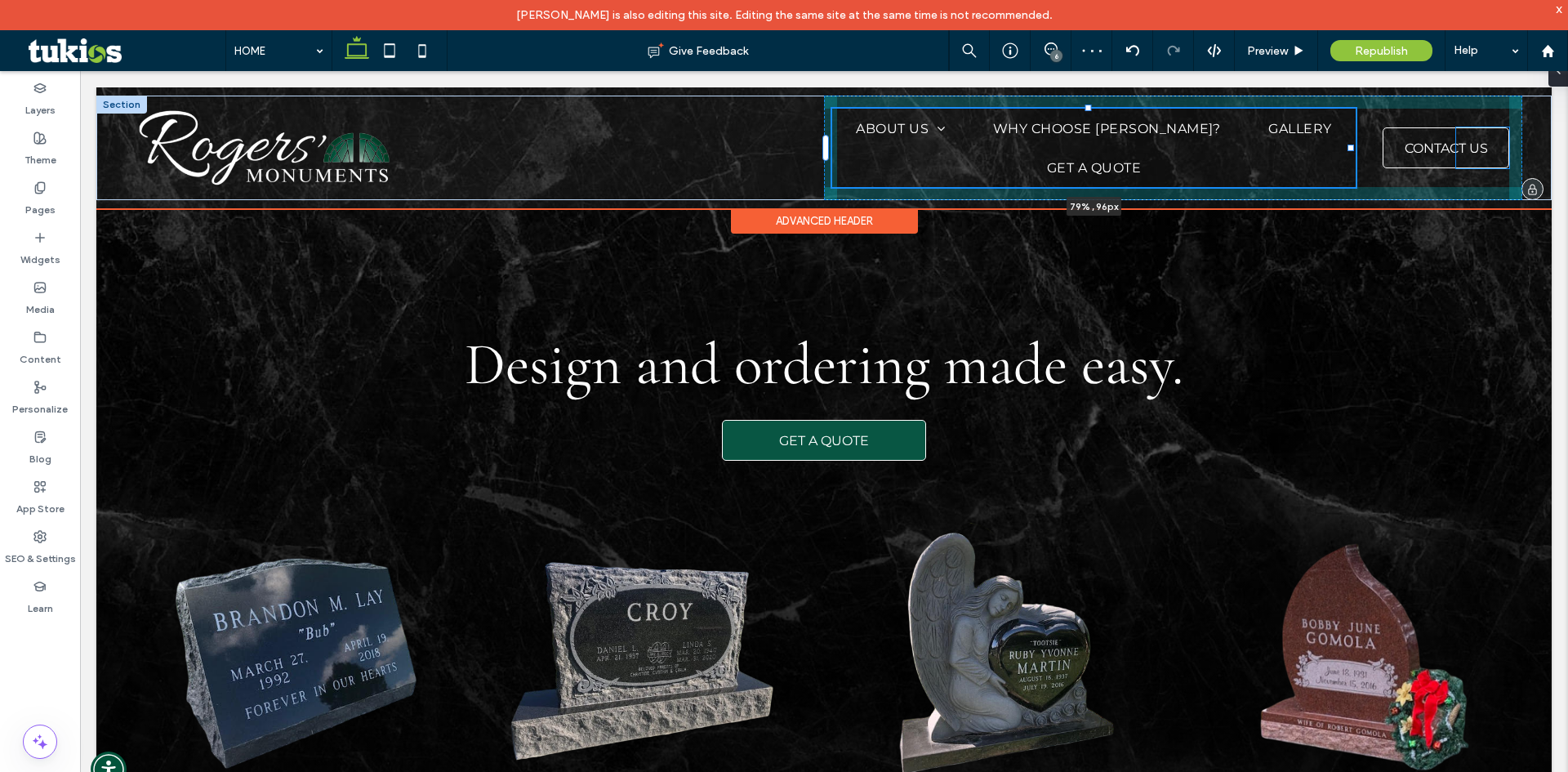
drag, startPoint x: 1438, startPoint y: 146, endPoint x: 1352, endPoint y: 150, distance: 86.1
click at [1352, 150] on div at bounding box center [1350, 147] width 6 height 6
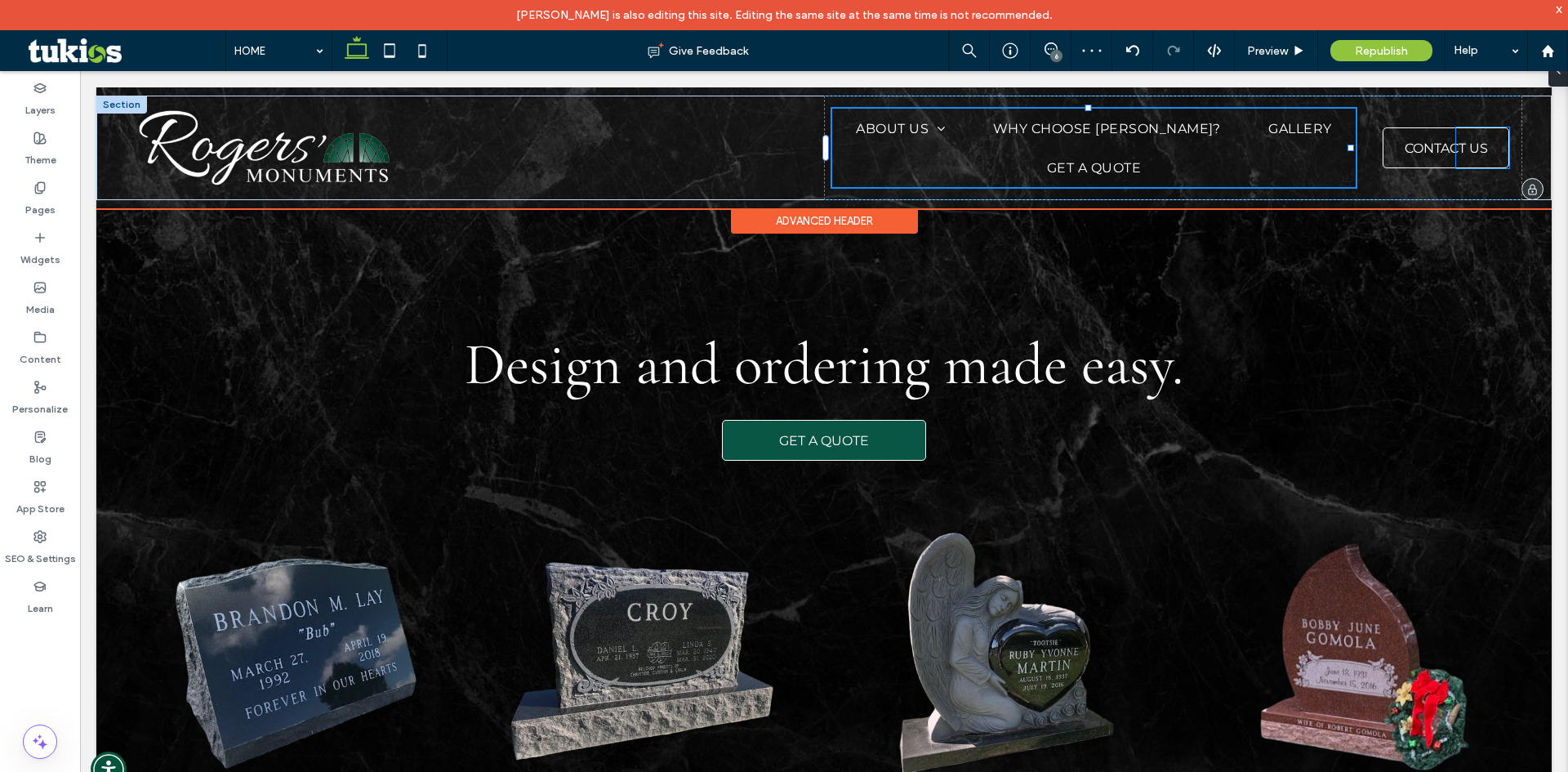
type input "**"
type input "****"
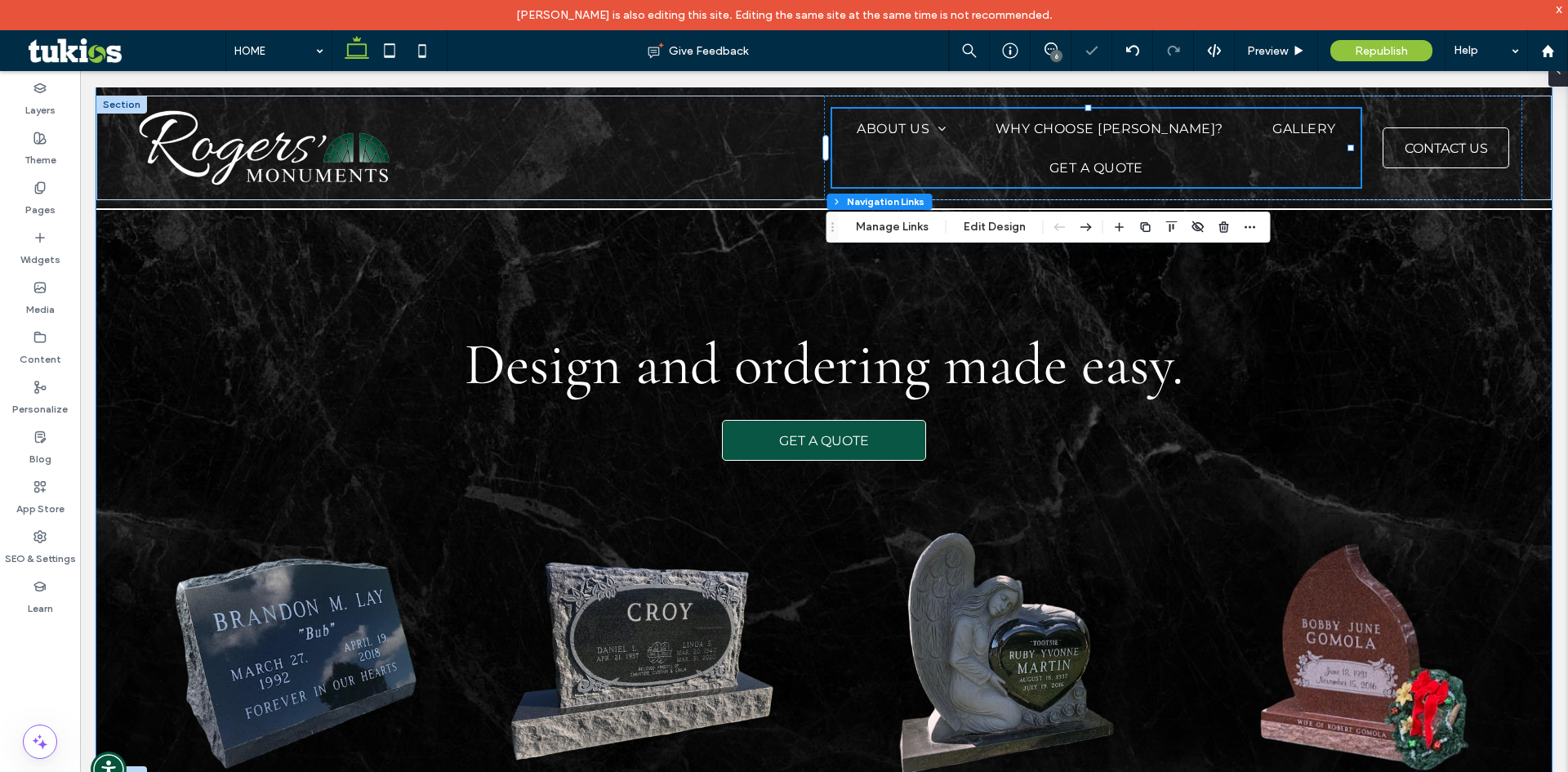
click at [1354, 273] on div "Design and ordering made easy. GET A QUOTE" at bounding box center [824, 436] width 1455 height 697
